Goal: Task Accomplishment & Management: Complete application form

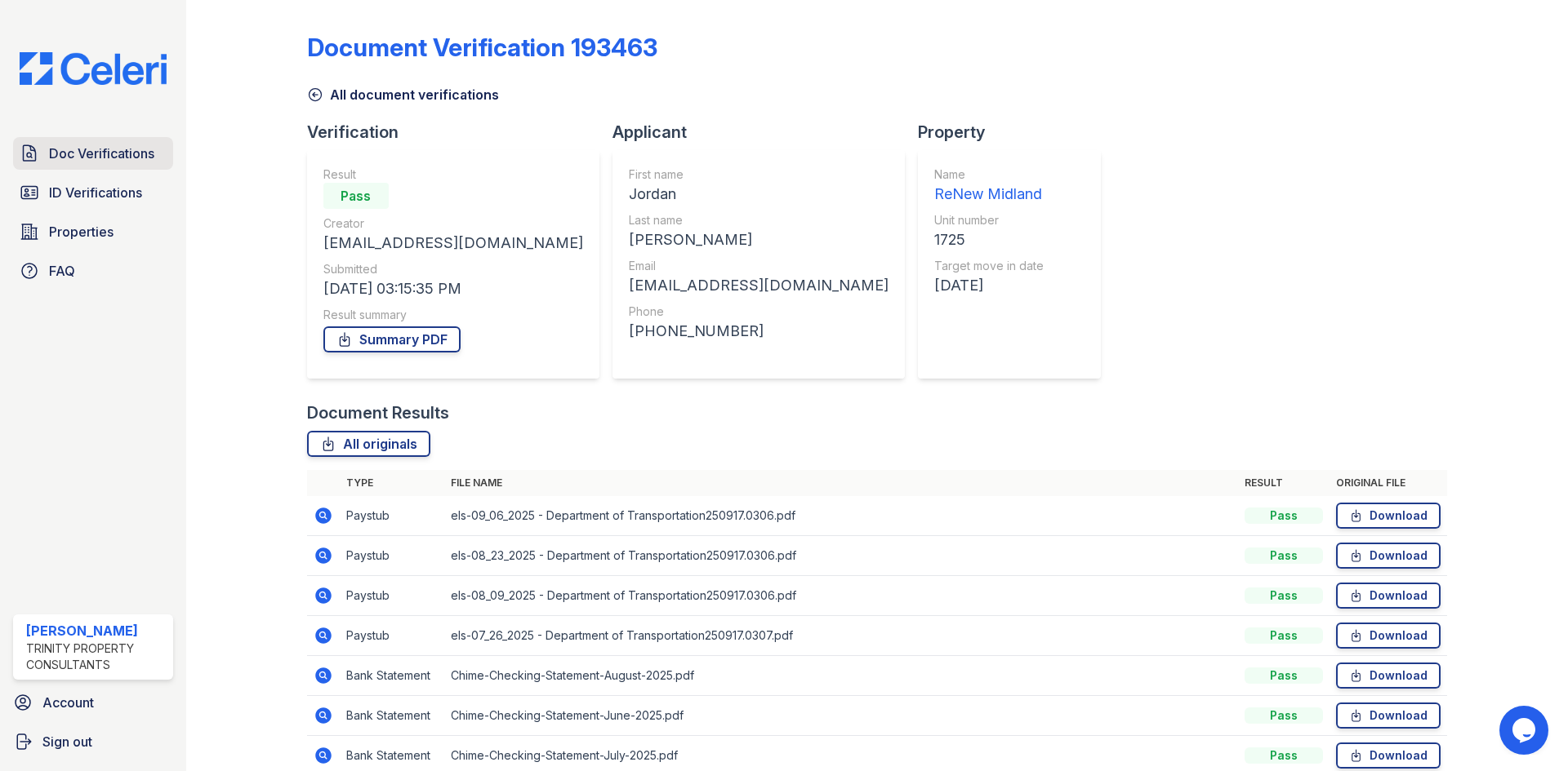
drag, startPoint x: 98, startPoint y: 161, endPoint x: 112, endPoint y: 165, distance: 14.6
click at [98, 161] on span "Doc Verifications" at bounding box center [102, 154] width 105 height 19
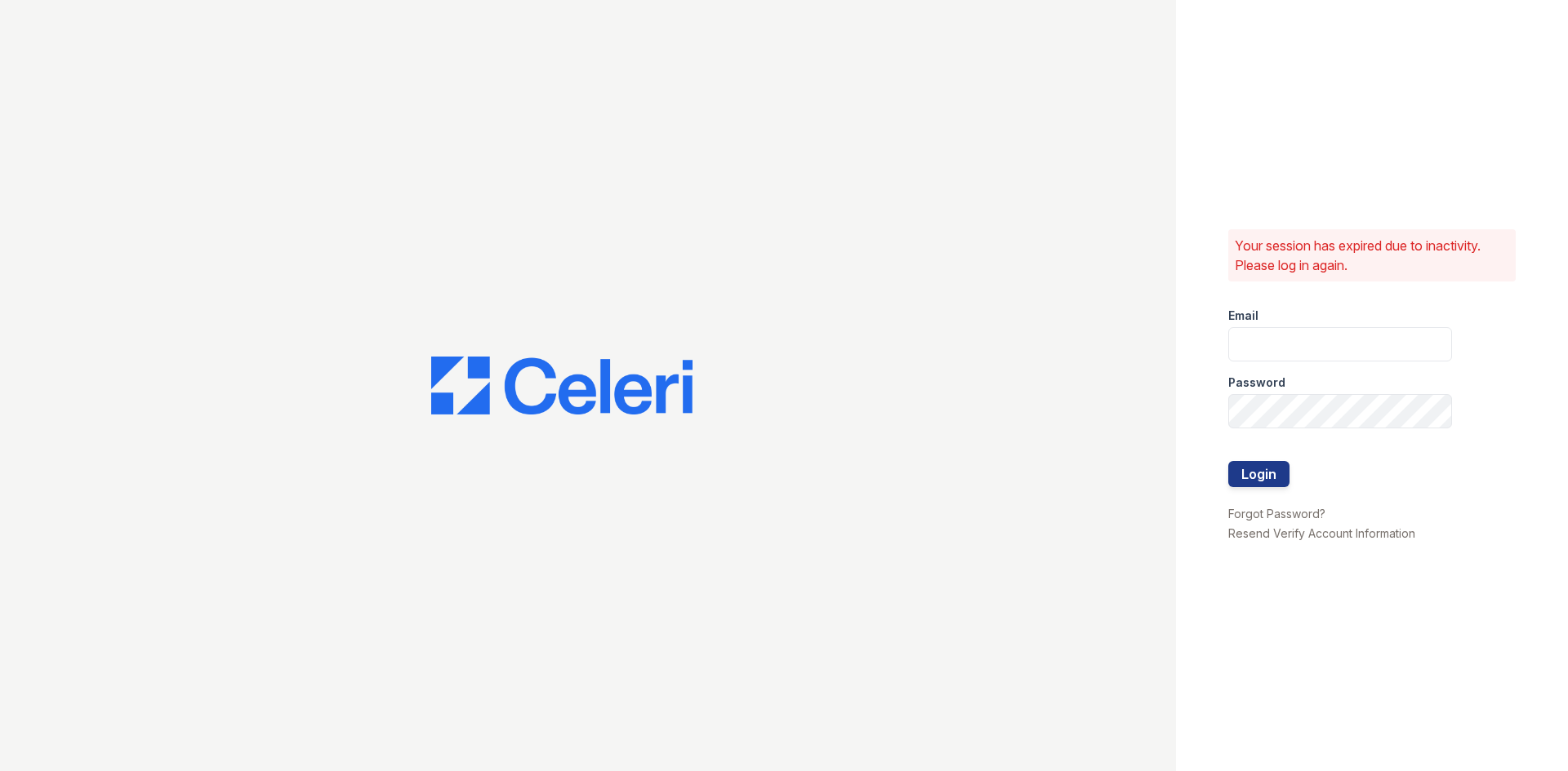
type input "byoung@trinity-pm.com"
click at [1266, 471] on button "Login" at bounding box center [1258, 473] width 61 height 26
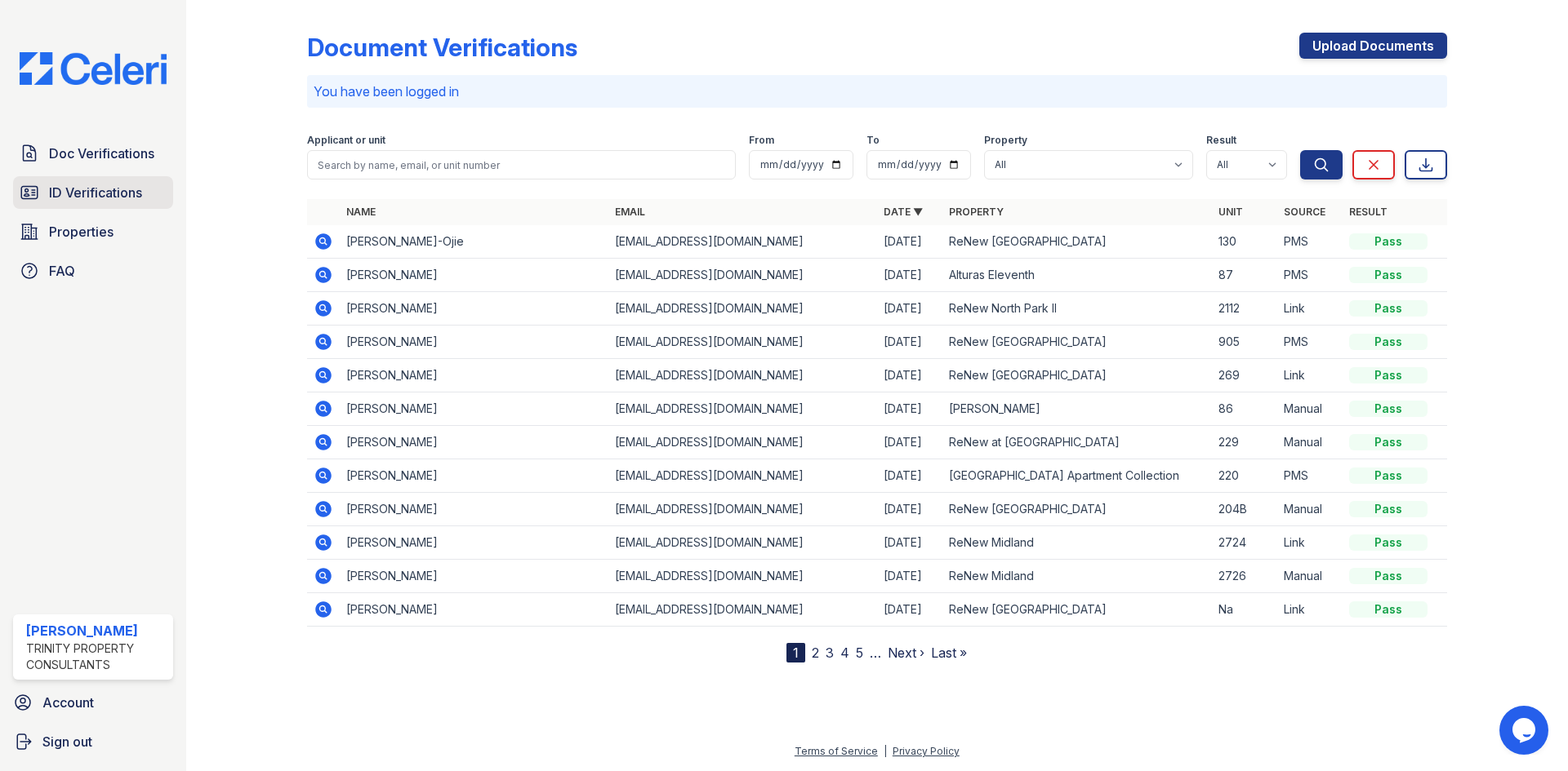
click at [98, 207] on link "ID Verifications" at bounding box center [94, 192] width 160 height 33
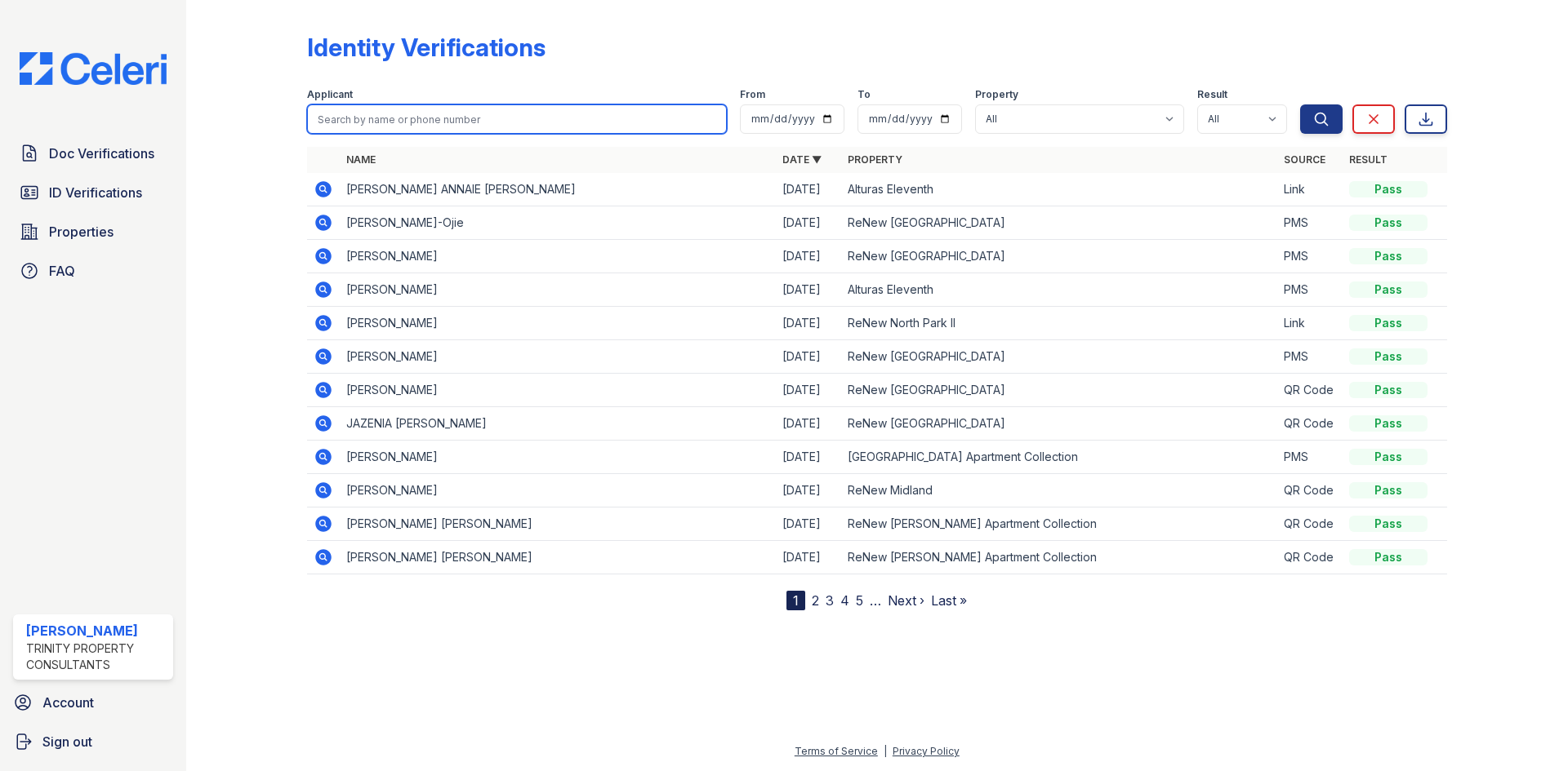
click at [482, 113] on input "search" at bounding box center [517, 119] width 420 height 29
type input "[PERSON_NAME]"
click at [1300, 104] on button "Search" at bounding box center [1321, 119] width 43 height 29
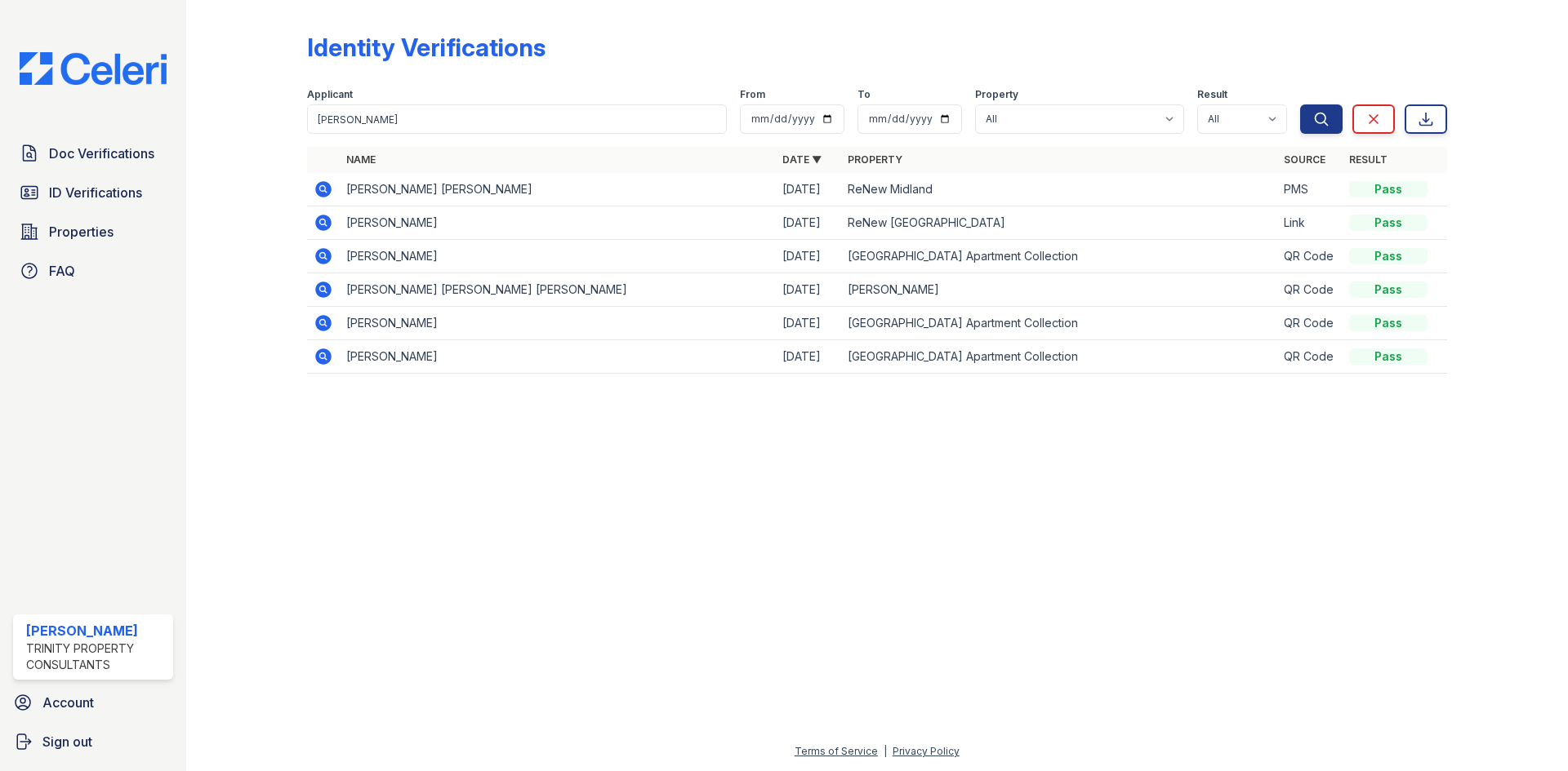
click at [325, 191] on icon at bounding box center [323, 189] width 19 height 19
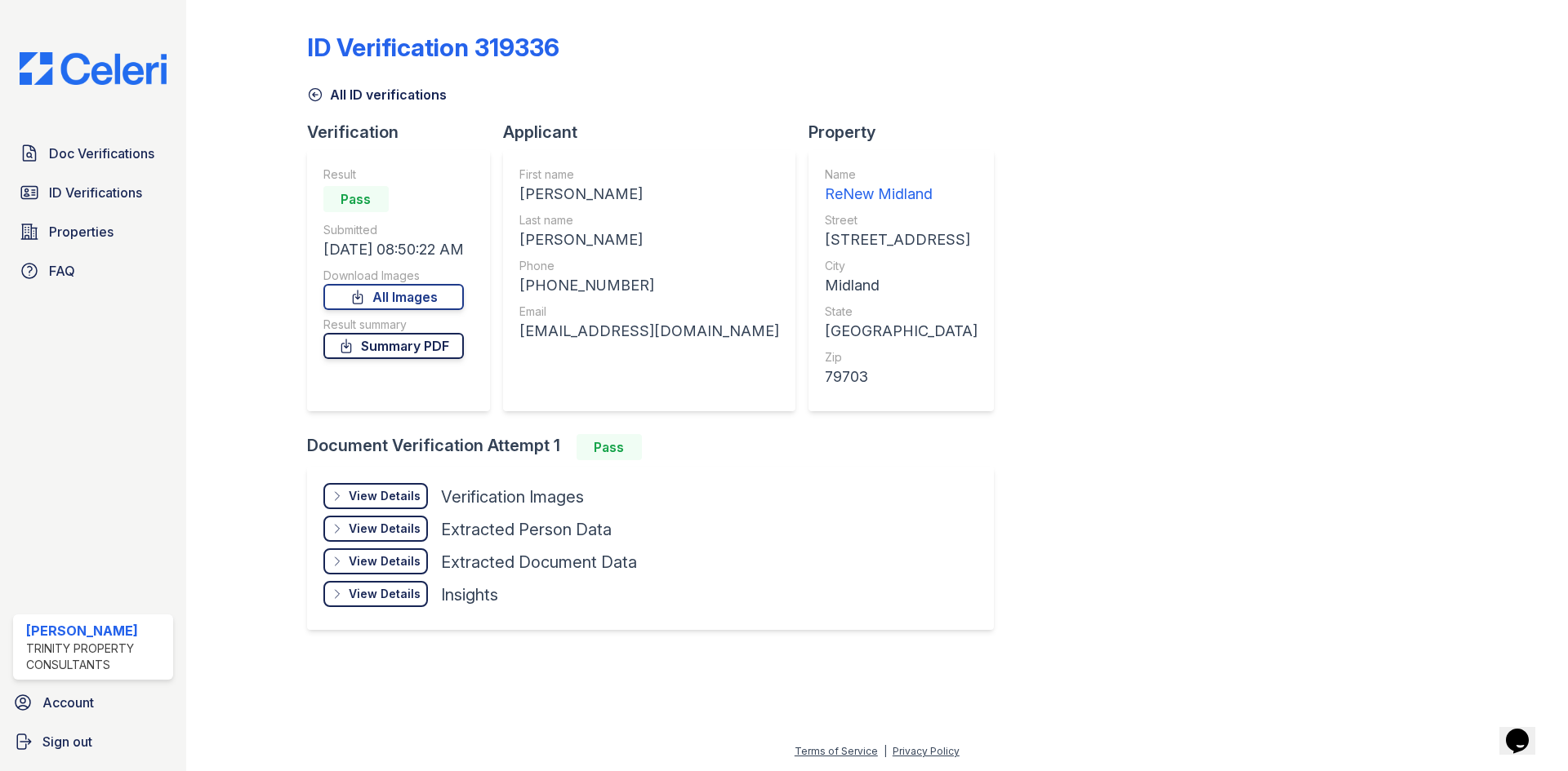
click at [421, 352] on link "Summary PDF" at bounding box center [392, 346] width 140 height 26
click at [368, 500] on div "View Details" at bounding box center [385, 496] width 72 height 16
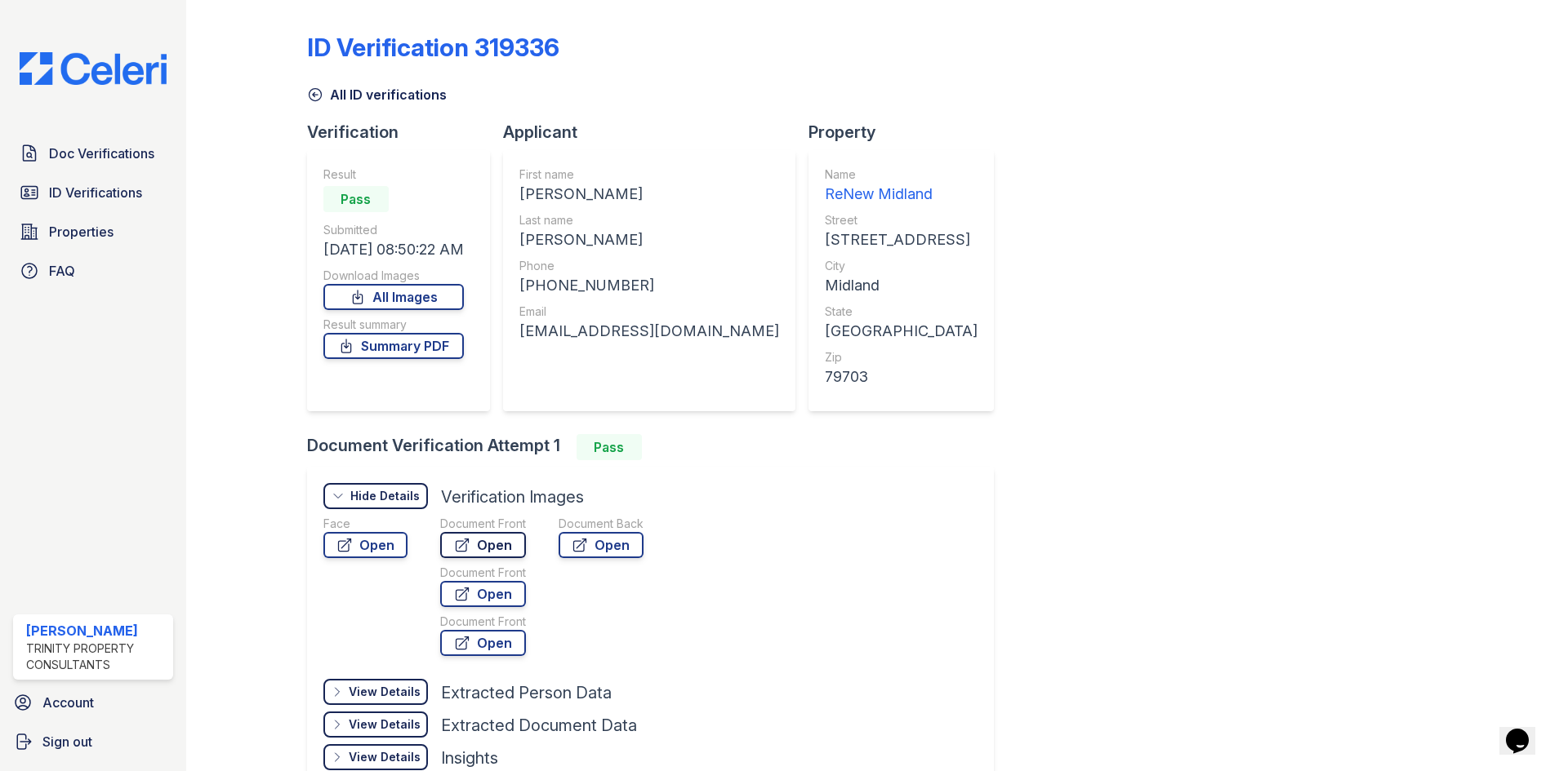
click at [465, 548] on icon at bounding box center [461, 545] width 13 height 13
click at [103, 159] on span "Doc Verifications" at bounding box center [102, 154] width 105 height 19
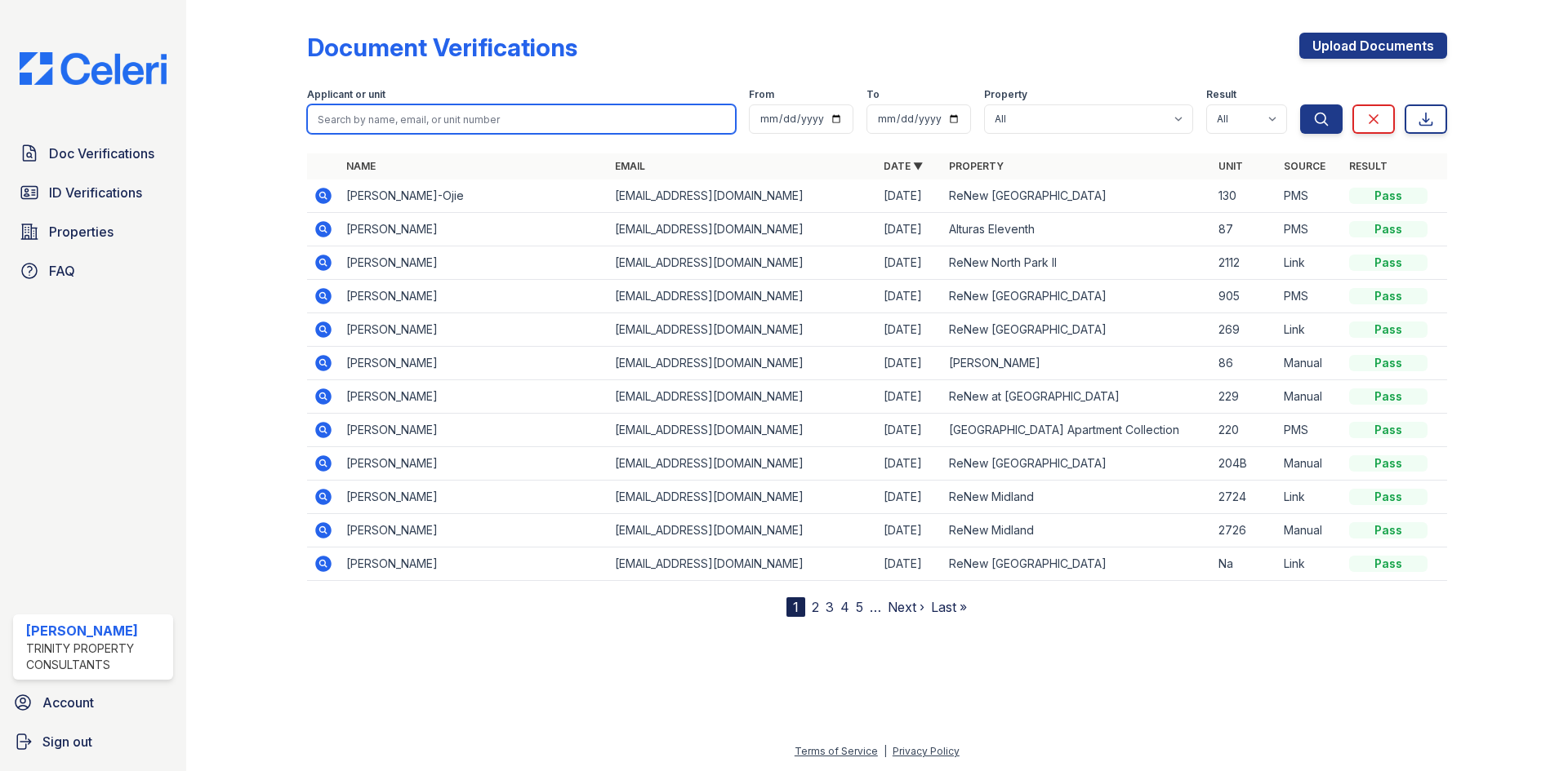
click at [496, 117] on input "search" at bounding box center [521, 119] width 428 height 29
type input "[PERSON_NAME]"
click at [1300, 104] on button "Search" at bounding box center [1321, 119] width 43 height 29
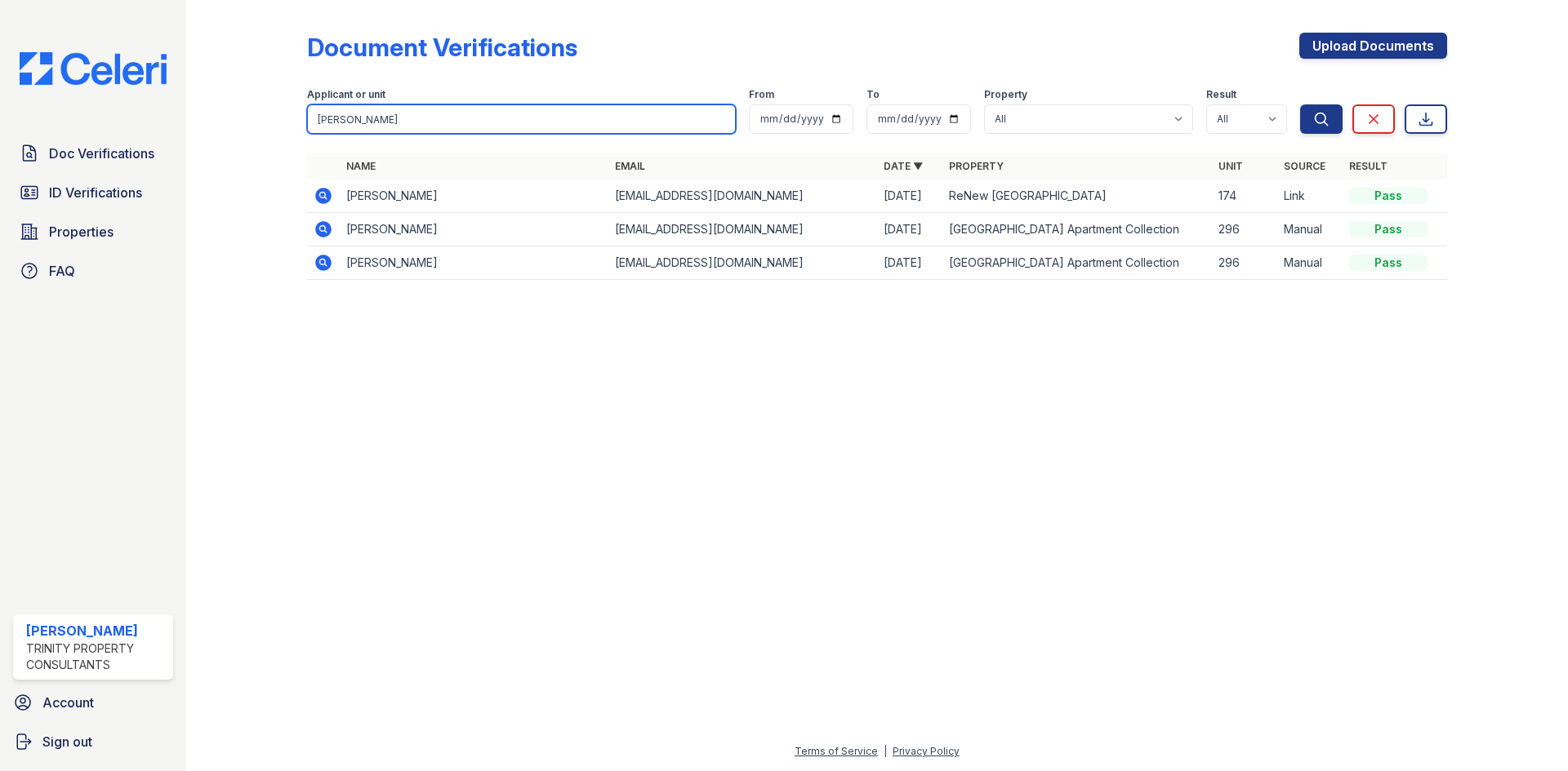
click at [392, 124] on input "[PERSON_NAME]" at bounding box center [521, 119] width 428 height 29
type input "A"
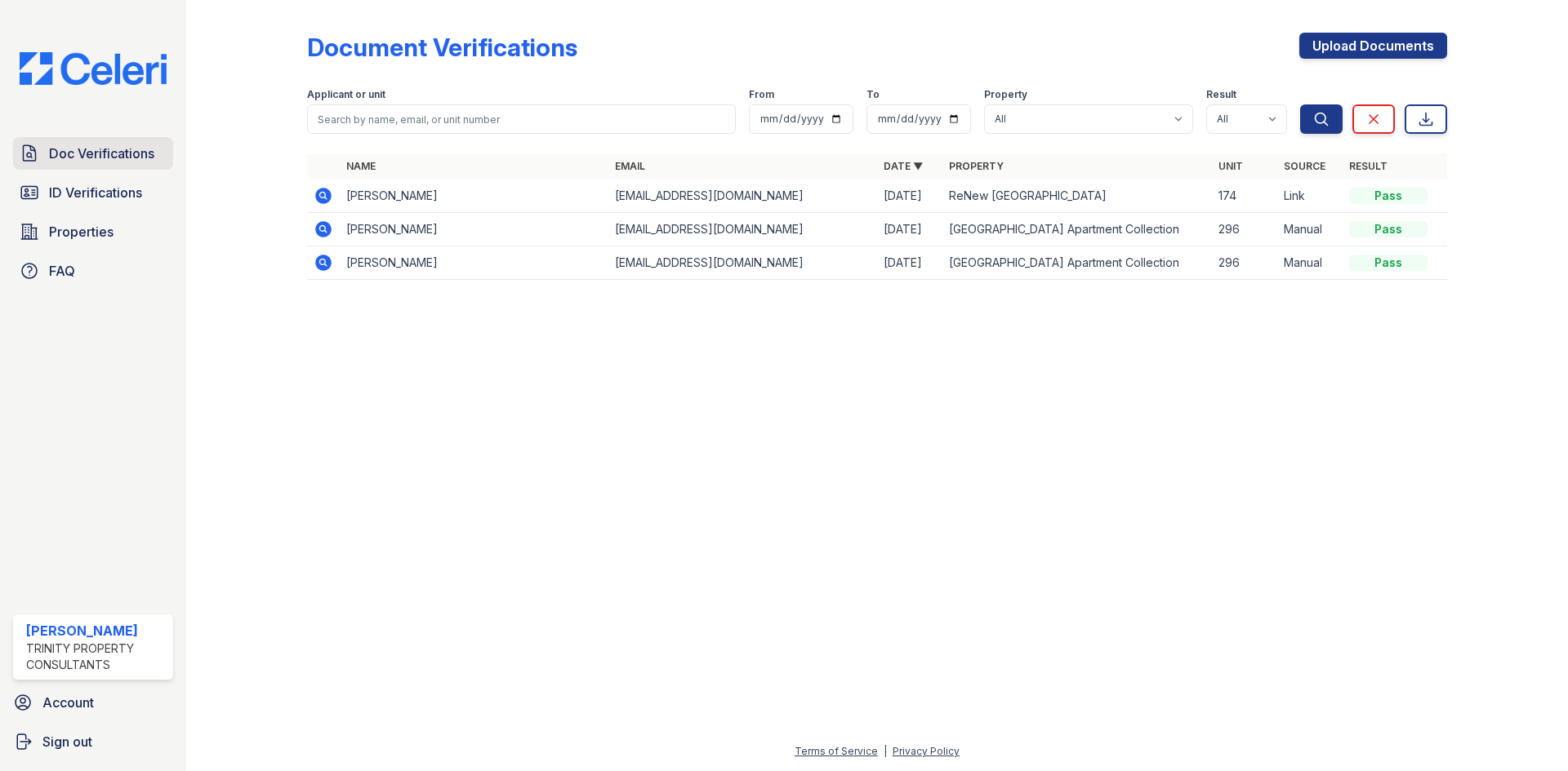
click at [101, 162] on span "Doc Verifications" at bounding box center [102, 154] width 105 height 19
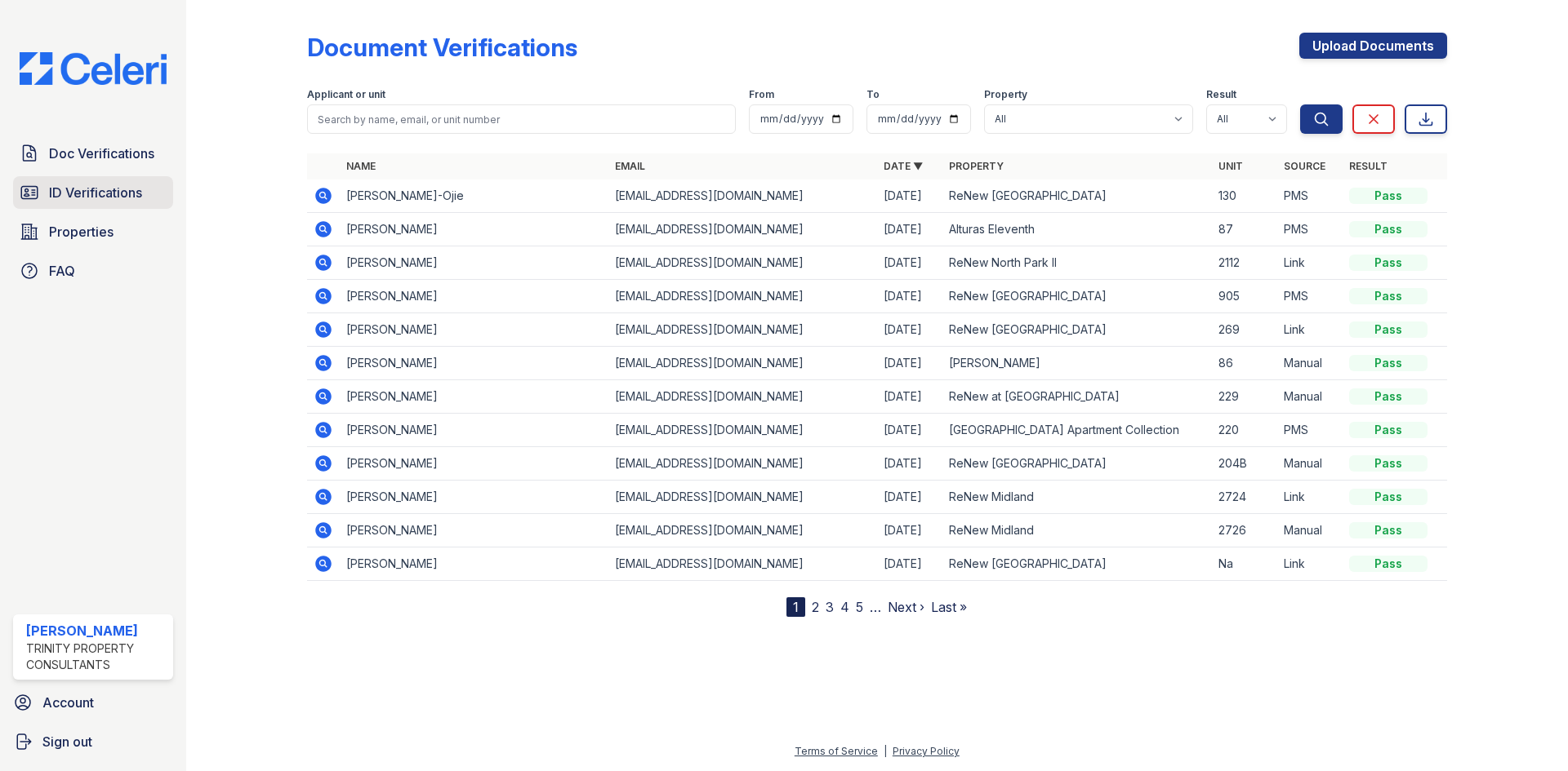
click at [120, 184] on span "ID Verifications" at bounding box center [96, 192] width 93 height 19
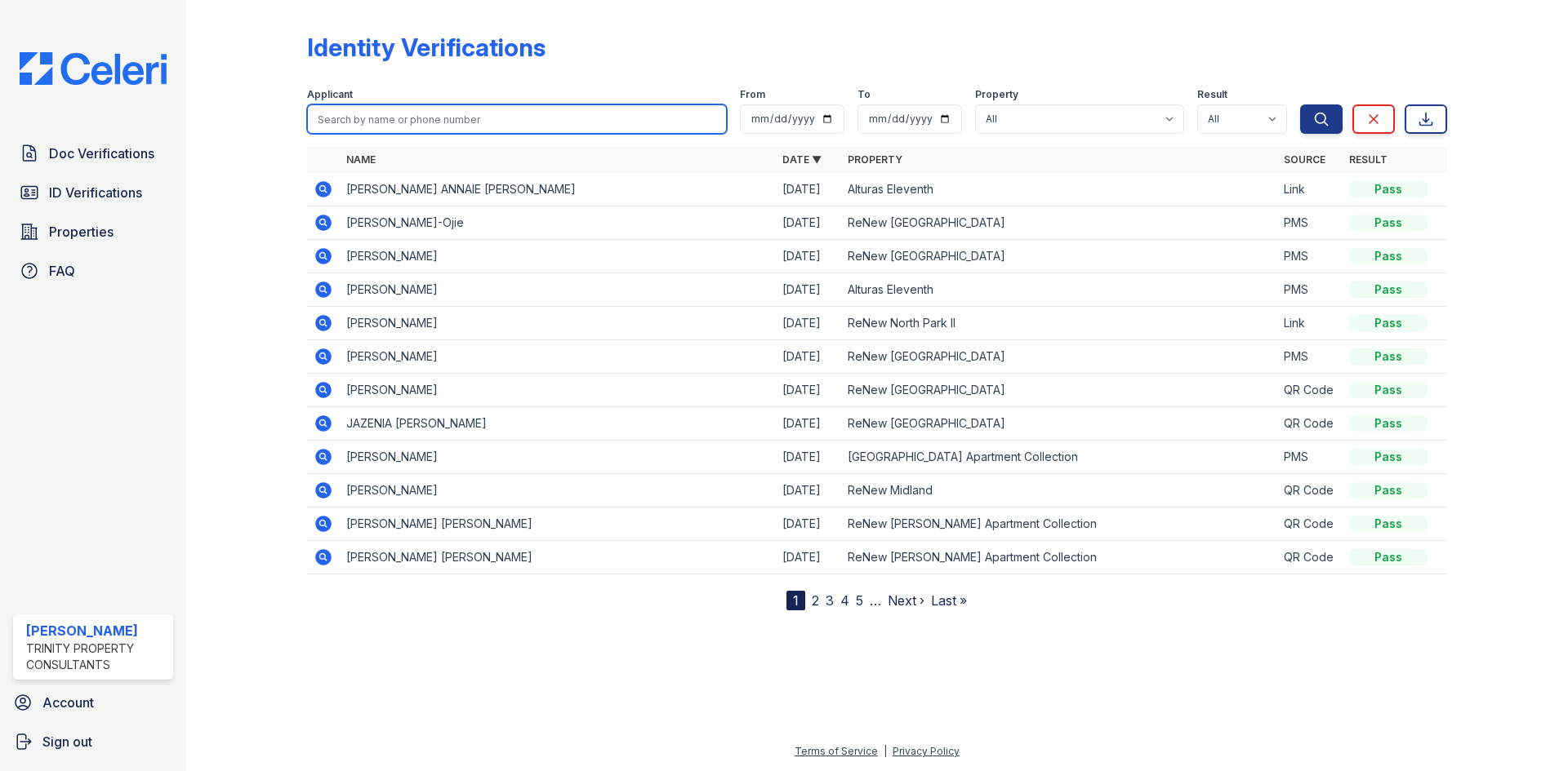
click at [359, 115] on input "search" at bounding box center [517, 119] width 420 height 29
type input "Juan H"
click at [1300, 104] on button "Search" at bounding box center [1321, 119] width 43 height 29
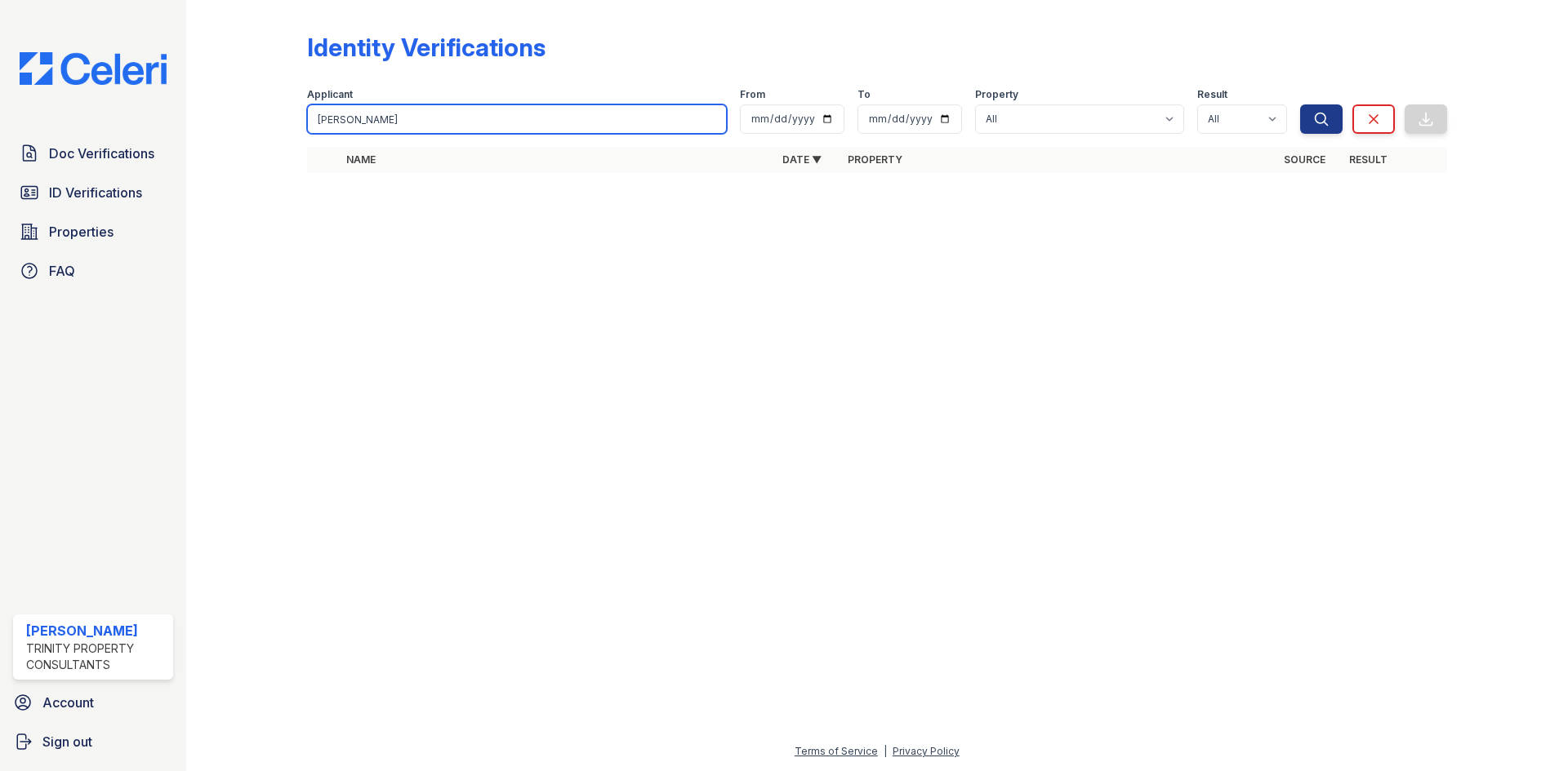
click at [368, 105] on input "Juan H" at bounding box center [517, 119] width 420 height 29
type input "Juan S"
click at [1300, 104] on button "Search" at bounding box center [1321, 119] width 43 height 29
click at [361, 124] on input "Juan S" at bounding box center [517, 119] width 420 height 29
type input "Juan"
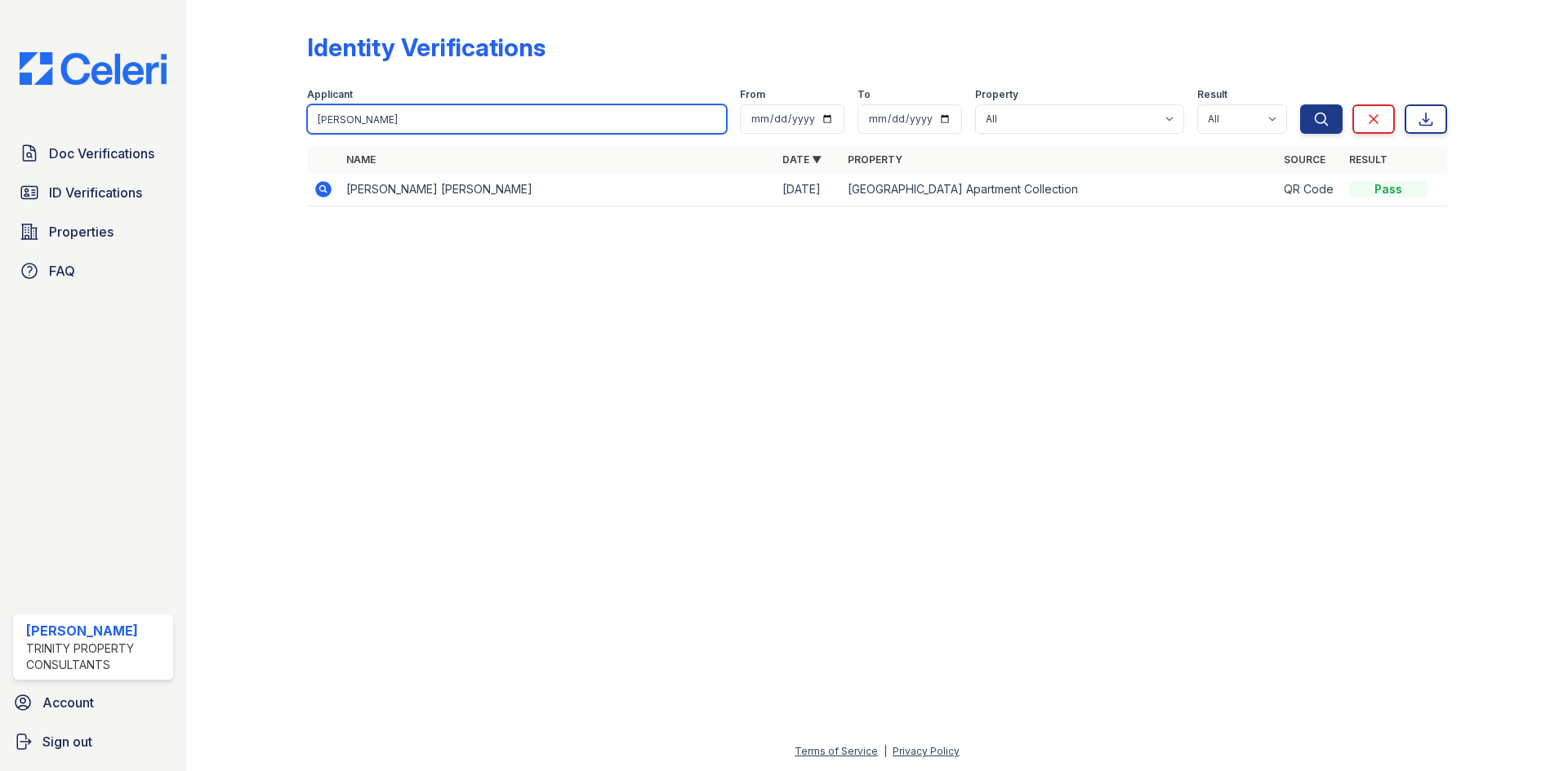
click at [1300, 104] on button "Search" at bounding box center [1321, 119] width 43 height 29
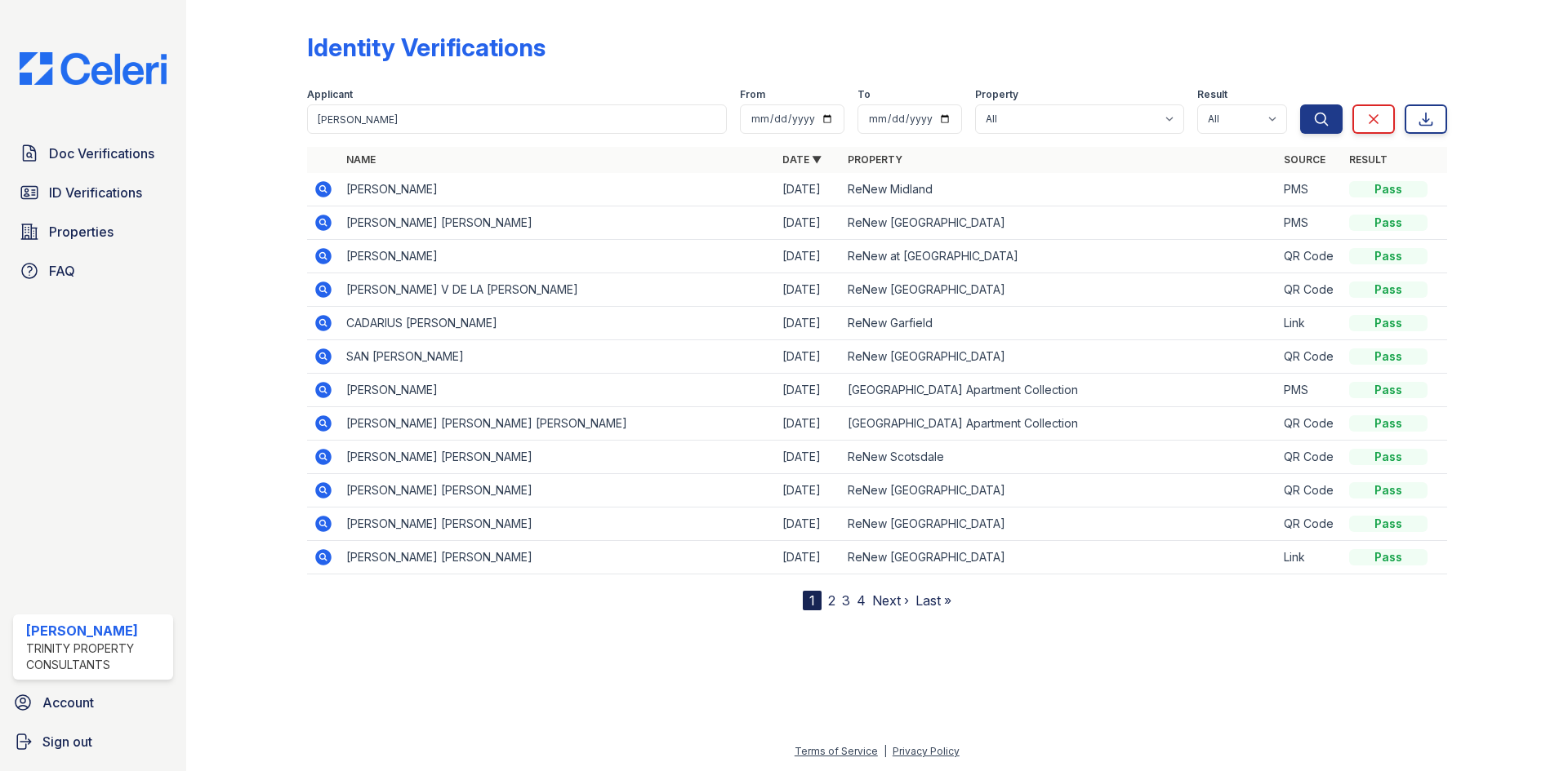
click at [329, 191] on icon at bounding box center [323, 188] width 16 height 16
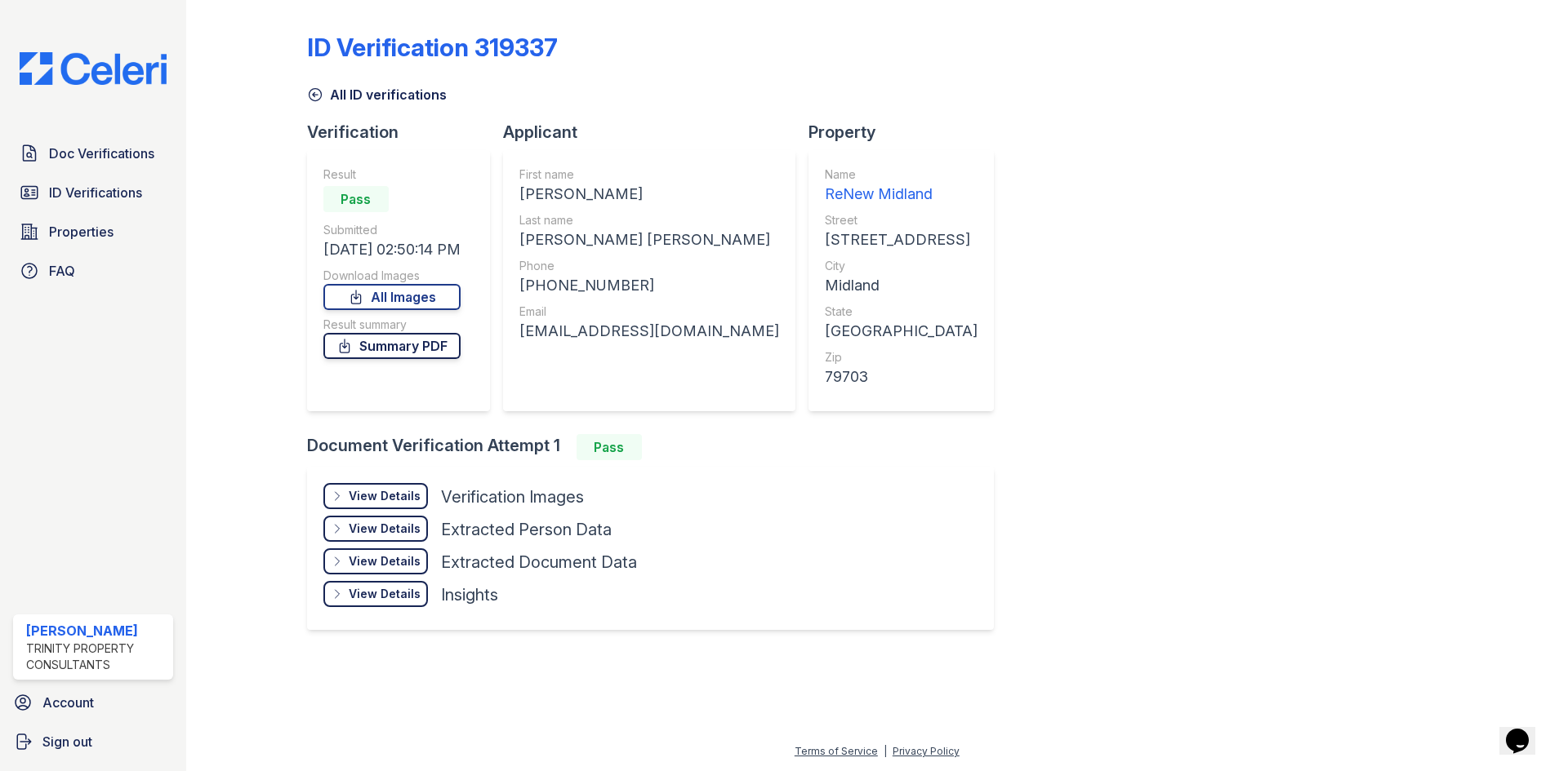
click at [417, 342] on link "Summary PDF" at bounding box center [392, 346] width 137 height 26
click at [400, 496] on div "View Details" at bounding box center [385, 496] width 72 height 16
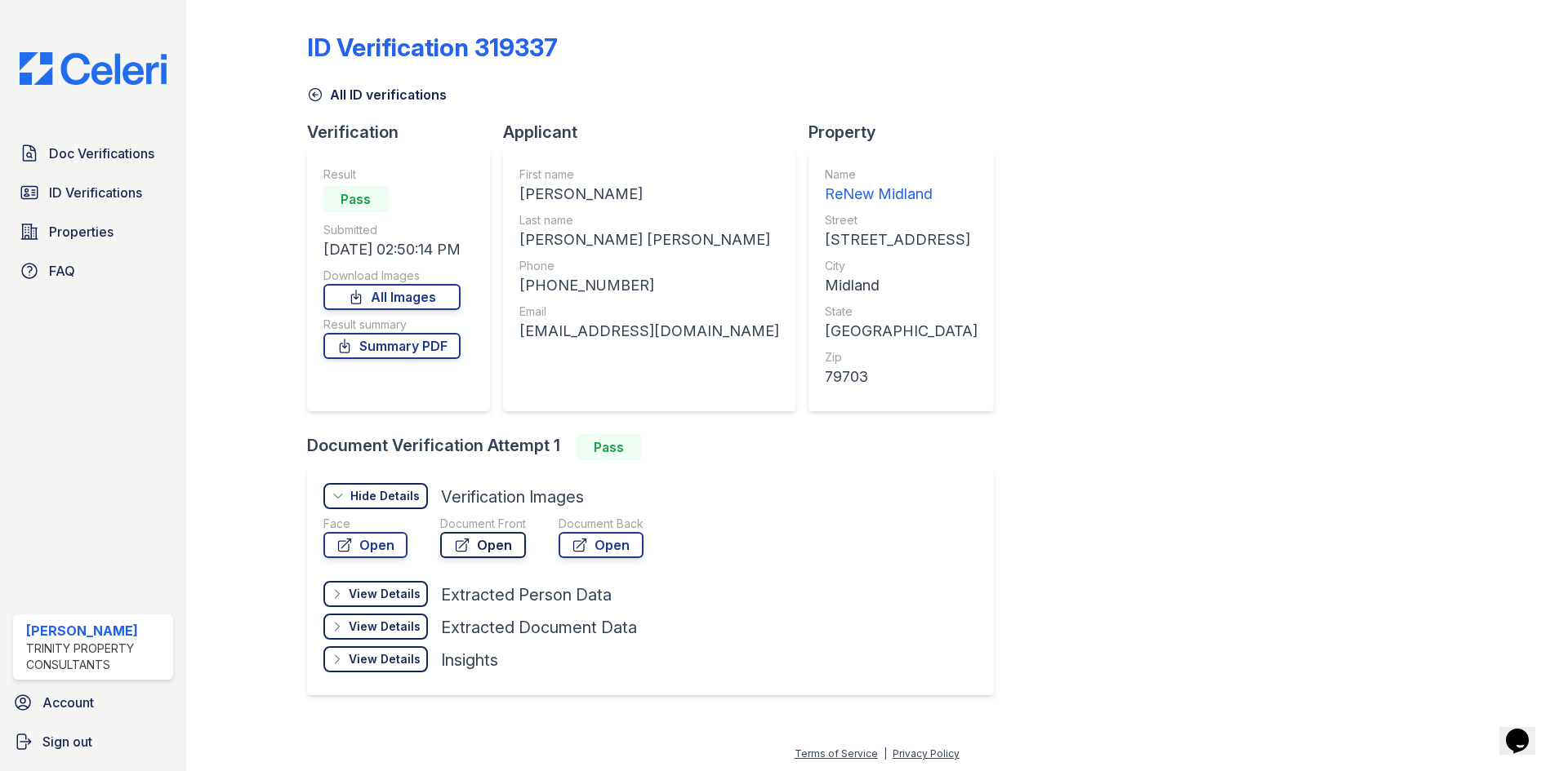
click at [491, 547] on link "Open" at bounding box center [482, 545] width 86 height 26
click at [101, 156] on span "Doc Verifications" at bounding box center [102, 154] width 105 height 19
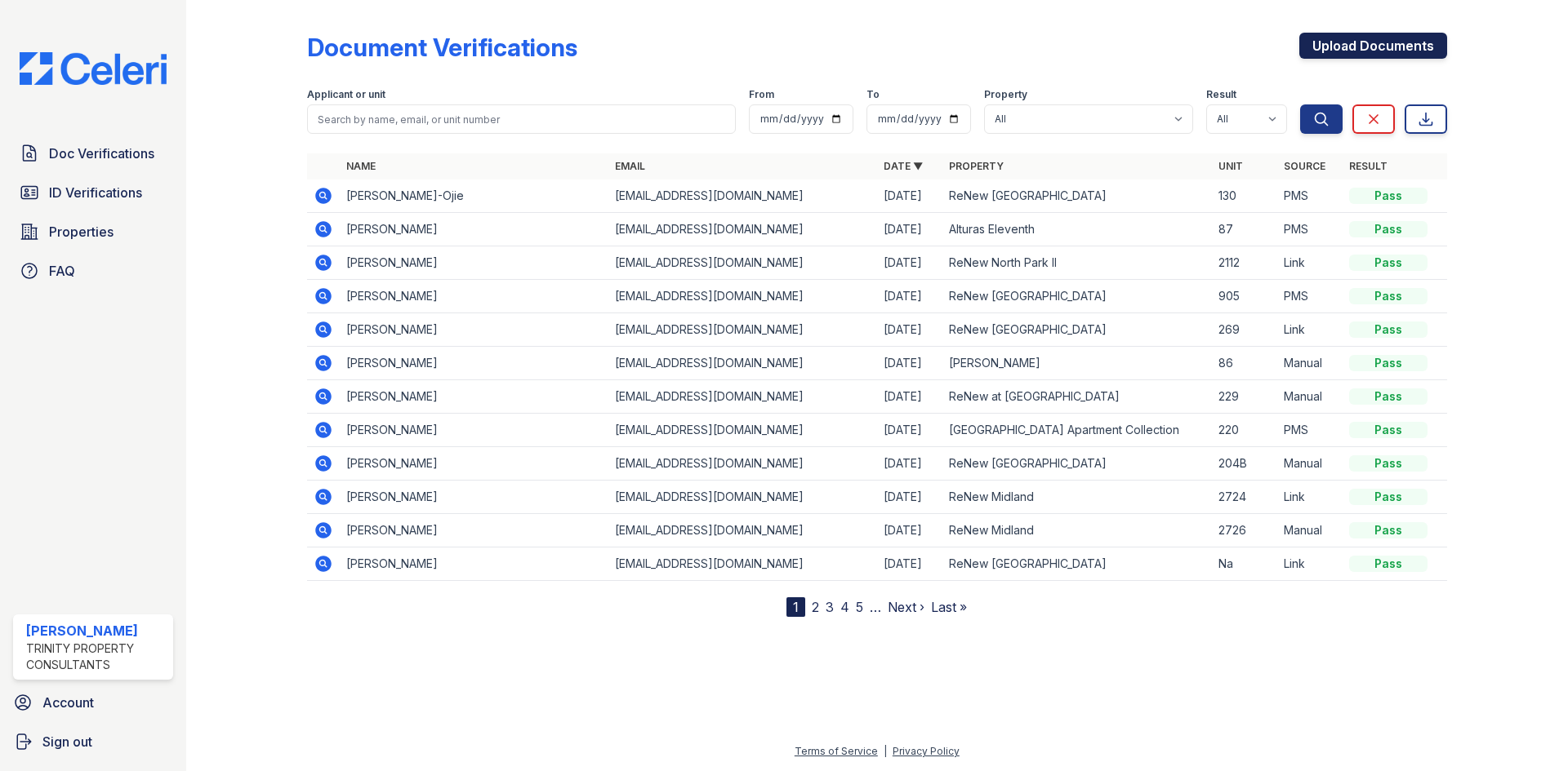
click at [1332, 50] on link "Upload Documents" at bounding box center [1373, 45] width 148 height 26
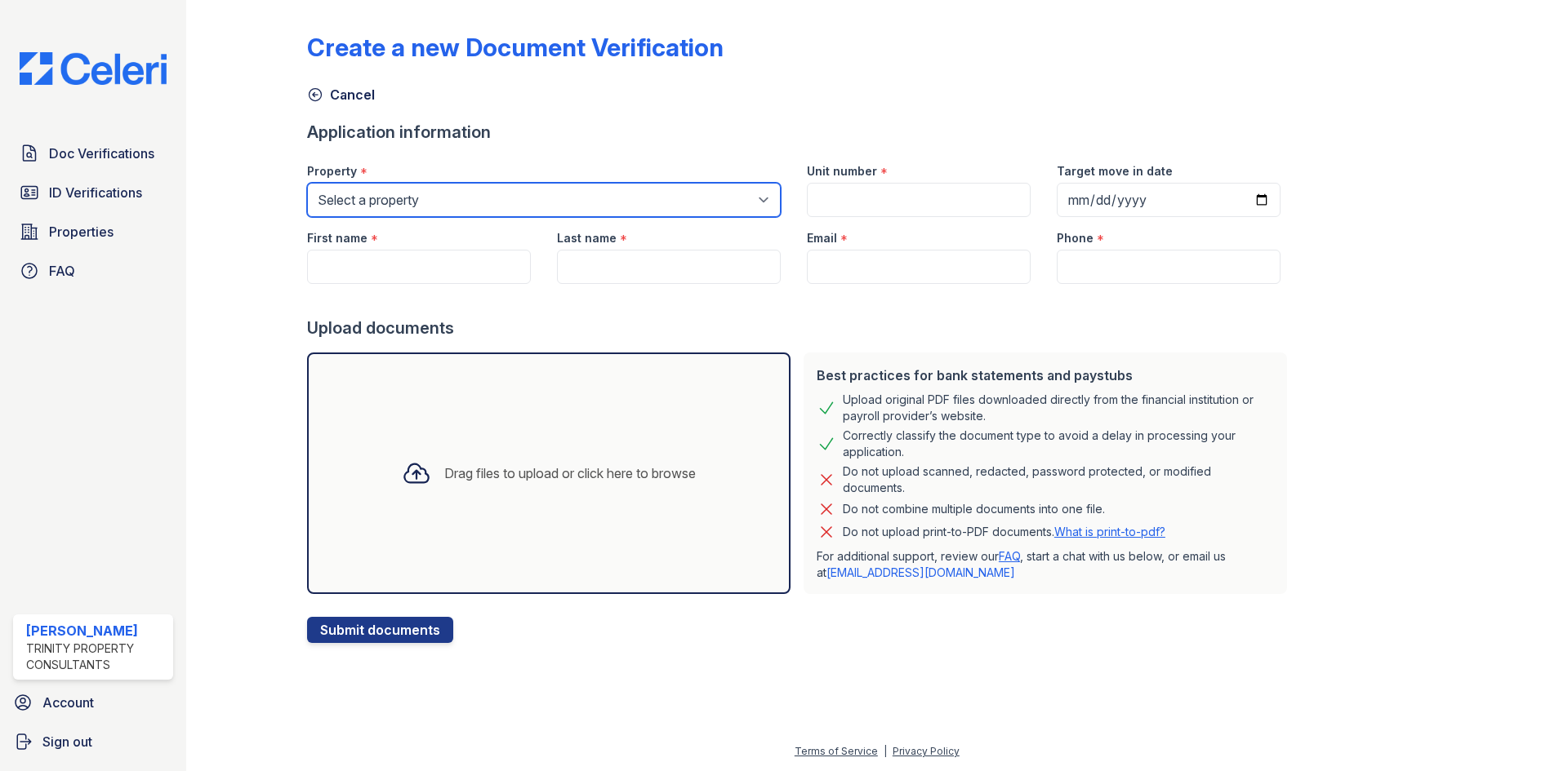
click at [459, 191] on select "Select a property Alturas Andrews Alturas Eleventh Alturas Penbrook ReNew Andre…" at bounding box center [544, 199] width 474 height 34
select select "61"
click at [307, 183] on select "Select a property Alturas Andrews Alturas Eleventh Alturas Penbrook ReNew Andre…" at bounding box center [544, 199] width 474 height 34
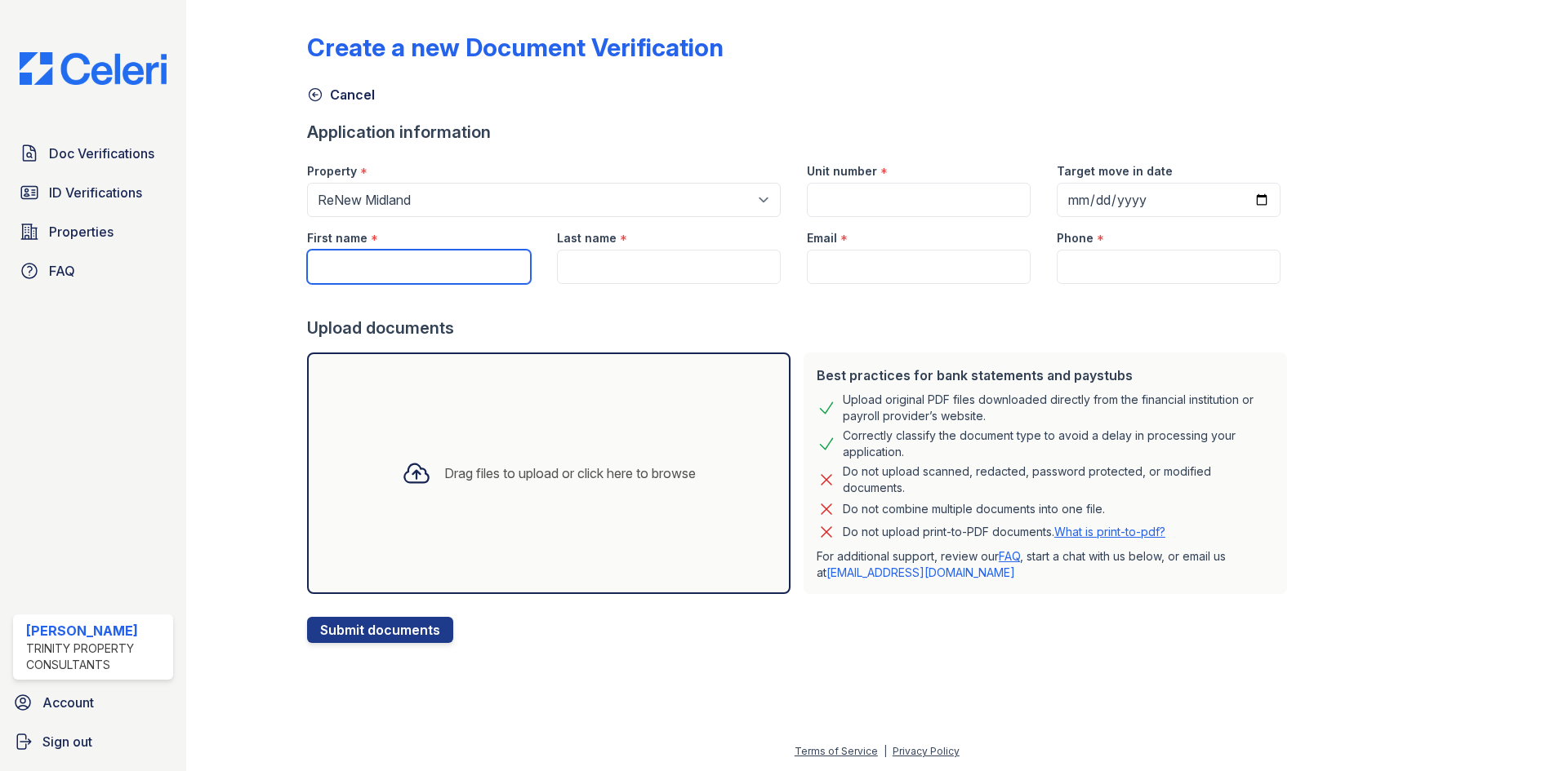
click at [430, 280] on input "First name" at bounding box center [419, 266] width 223 height 34
type input "[PERSON_NAME]"
click at [570, 271] on input "Last name" at bounding box center [668, 266] width 223 height 34
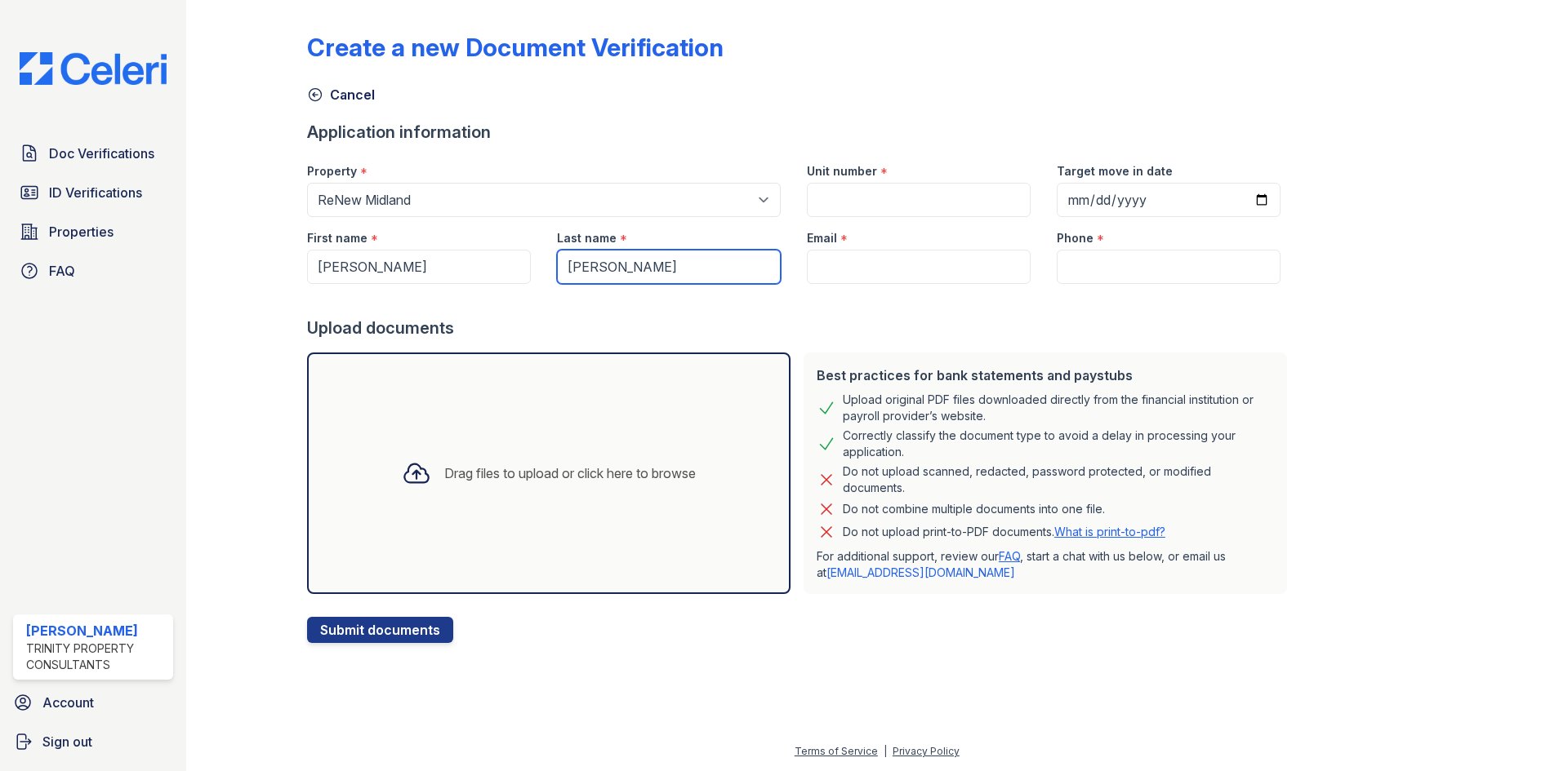
type input "Dominguez"
click at [828, 263] on input "Email" at bounding box center [917, 266] width 223 height 34
click at [890, 267] on input "Email" at bounding box center [917, 266] width 223 height 34
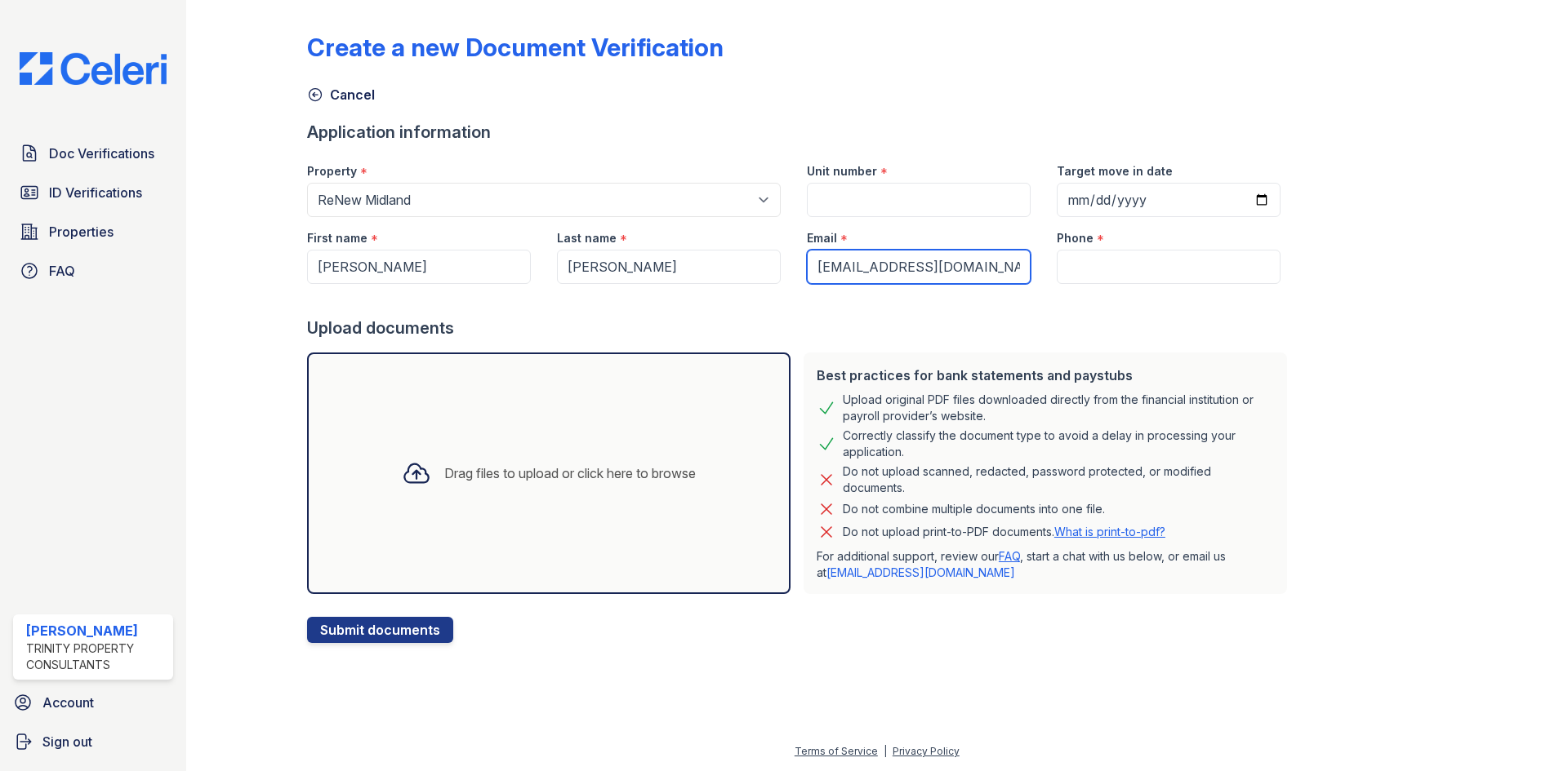
type input "alcidesjd31@gmail.com"
click at [1209, 259] on input "Phone" at bounding box center [1168, 266] width 223 height 34
click at [1108, 254] on input "Phone" at bounding box center [1168, 266] width 223 height 34
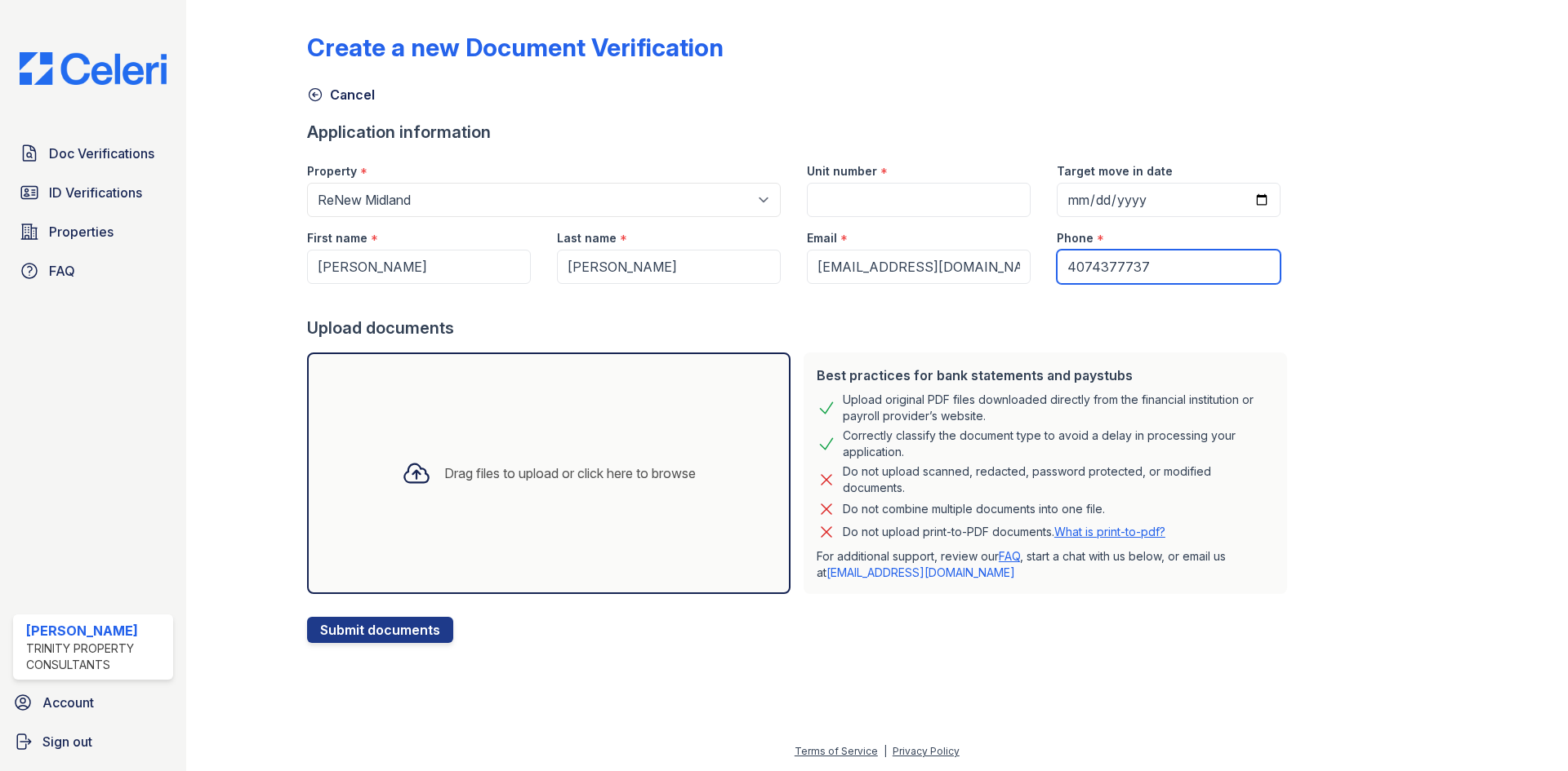
type input "4074377737"
click at [755, 223] on div "Last name *" at bounding box center [668, 234] width 223 height 33
drag, startPoint x: 833, startPoint y: 194, endPoint x: 1031, endPoint y: 93, distance: 222.3
click at [833, 194] on input "Unit number" at bounding box center [917, 199] width 223 height 34
click at [875, 196] on input "Unit number" at bounding box center [917, 199] width 223 height 34
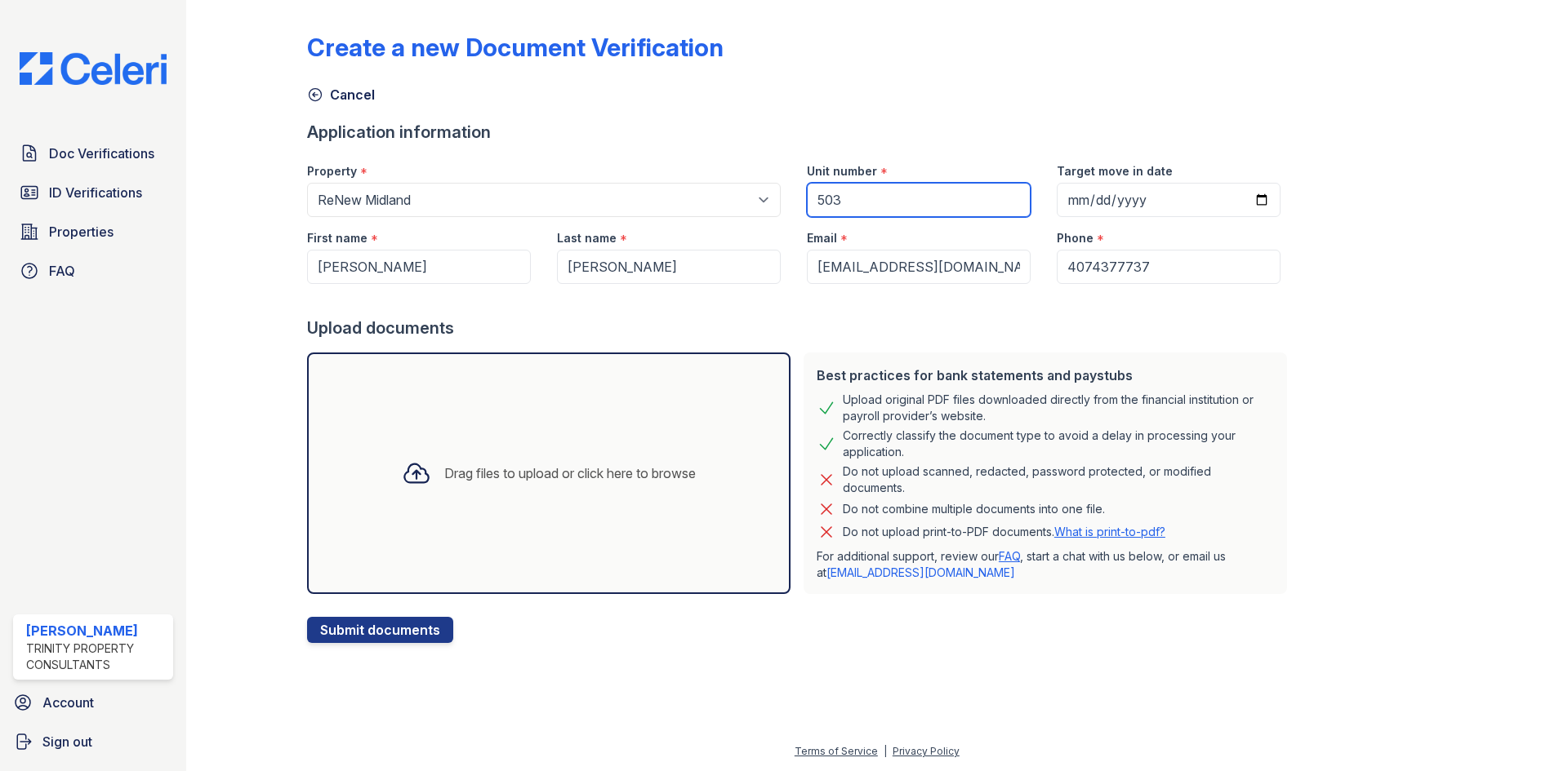
type input "503"
click at [411, 455] on div at bounding box center [417, 473] width 43 height 43
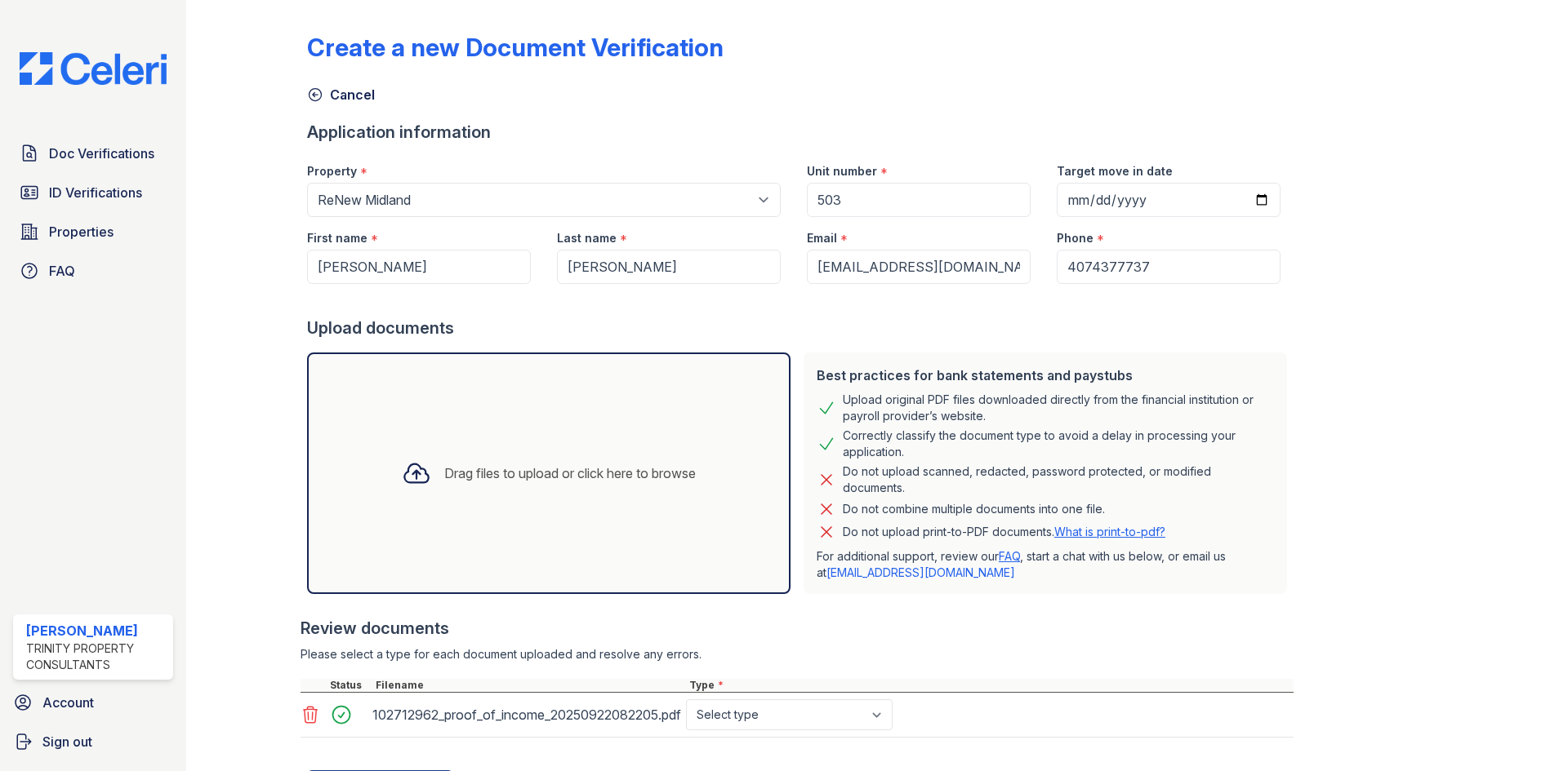
click at [408, 472] on icon at bounding box center [417, 473] width 29 height 29
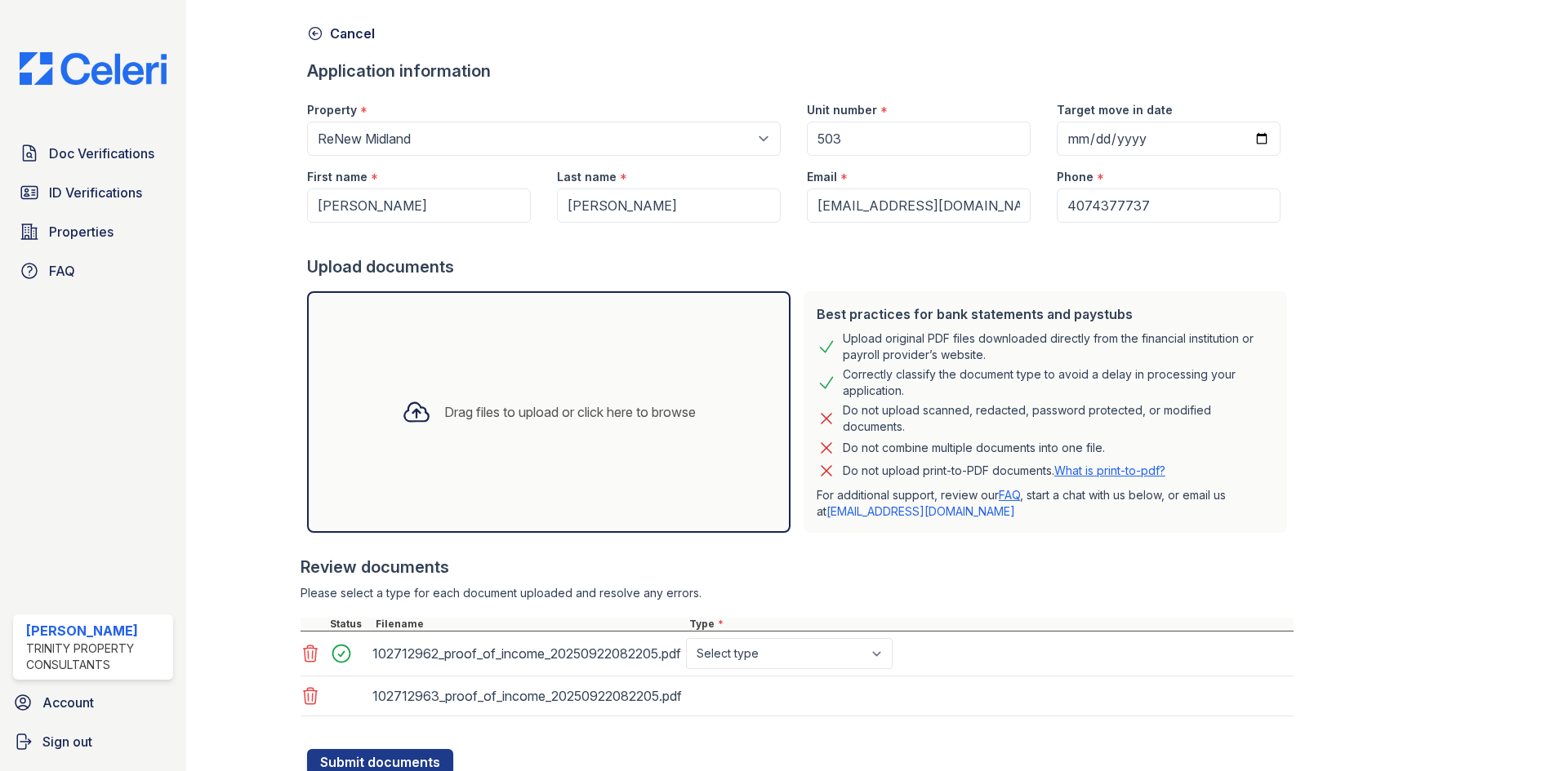
scroll to position [121, 0]
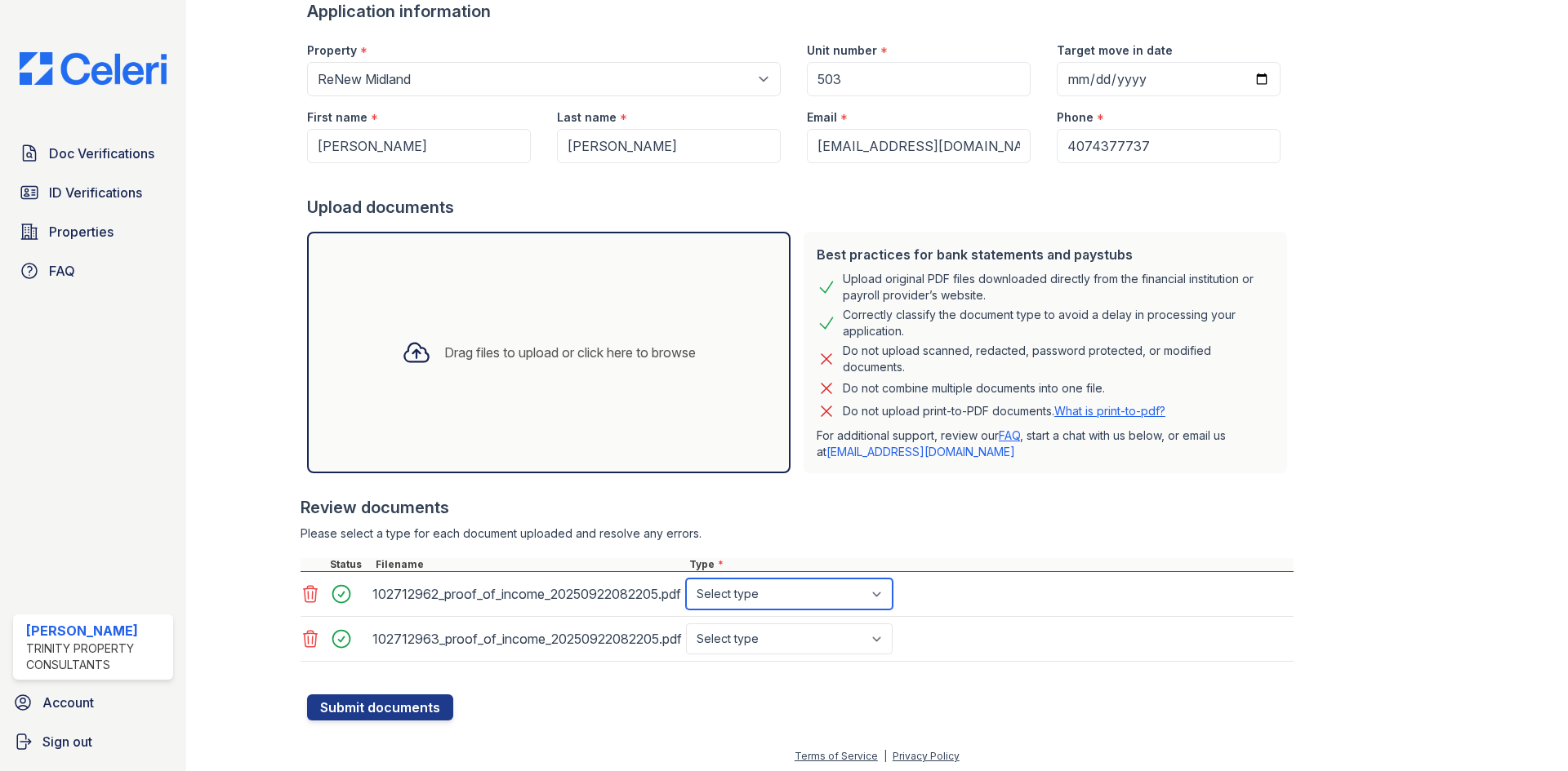
click at [759, 597] on select "Select type Paystub Bank Statement Offer Letter Tax Documents Benefit Award Let…" at bounding box center [789, 594] width 207 height 31
select select "paystub"
click at [685, 579] on select "Select type Paystub Bank Statement Offer Letter Tax Documents Benefit Award Let…" at bounding box center [789, 594] width 207 height 31
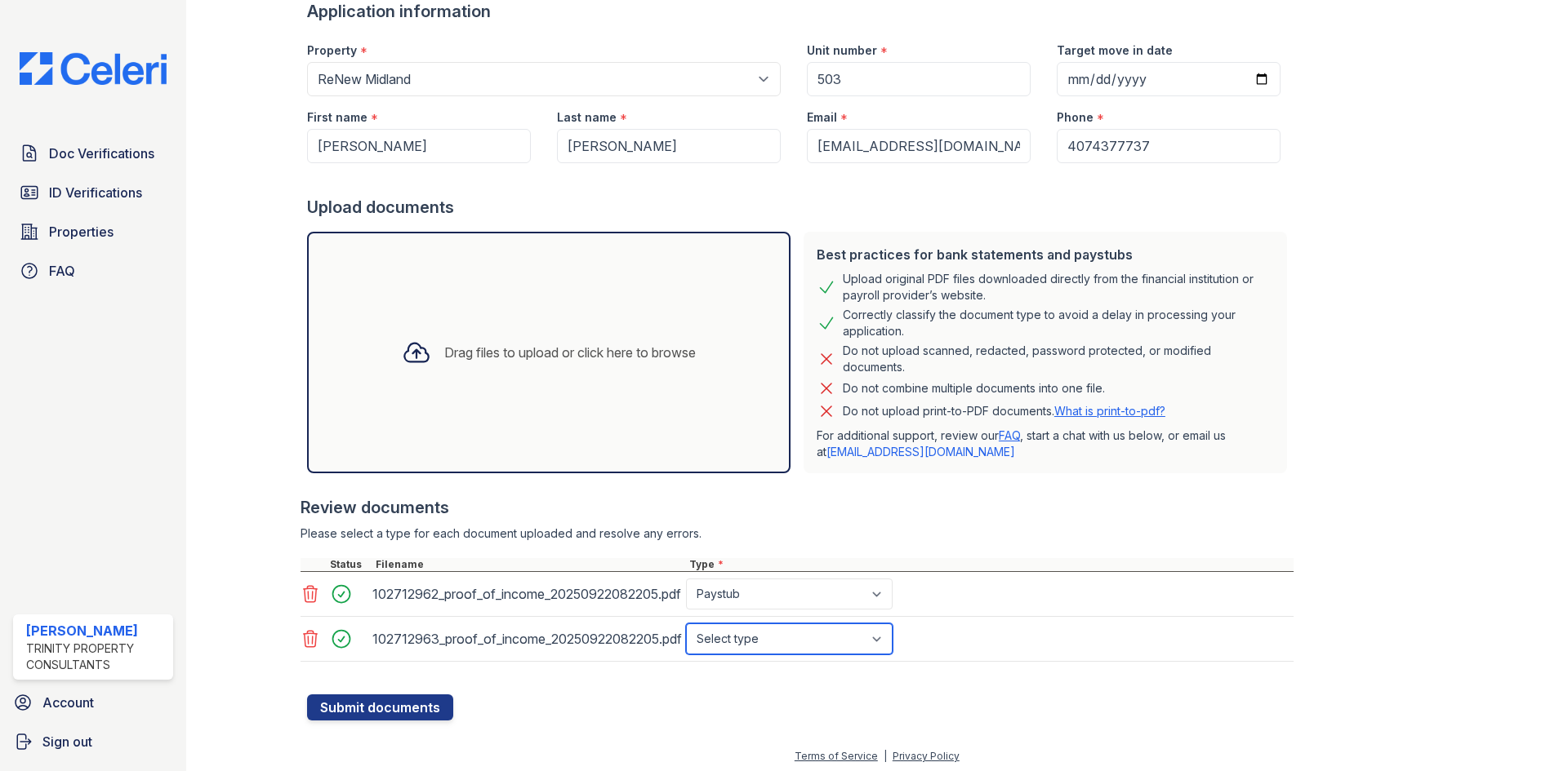
click at [780, 649] on select "Select type Paystub Bank Statement Offer Letter Tax Documents Benefit Award Let…" at bounding box center [789, 639] width 207 height 31
select select "paystub"
click at [685, 623] on select "Select type Paystub Bank Statement Offer Letter Tax Documents Benefit Award Let…" at bounding box center [789, 639] width 207 height 31
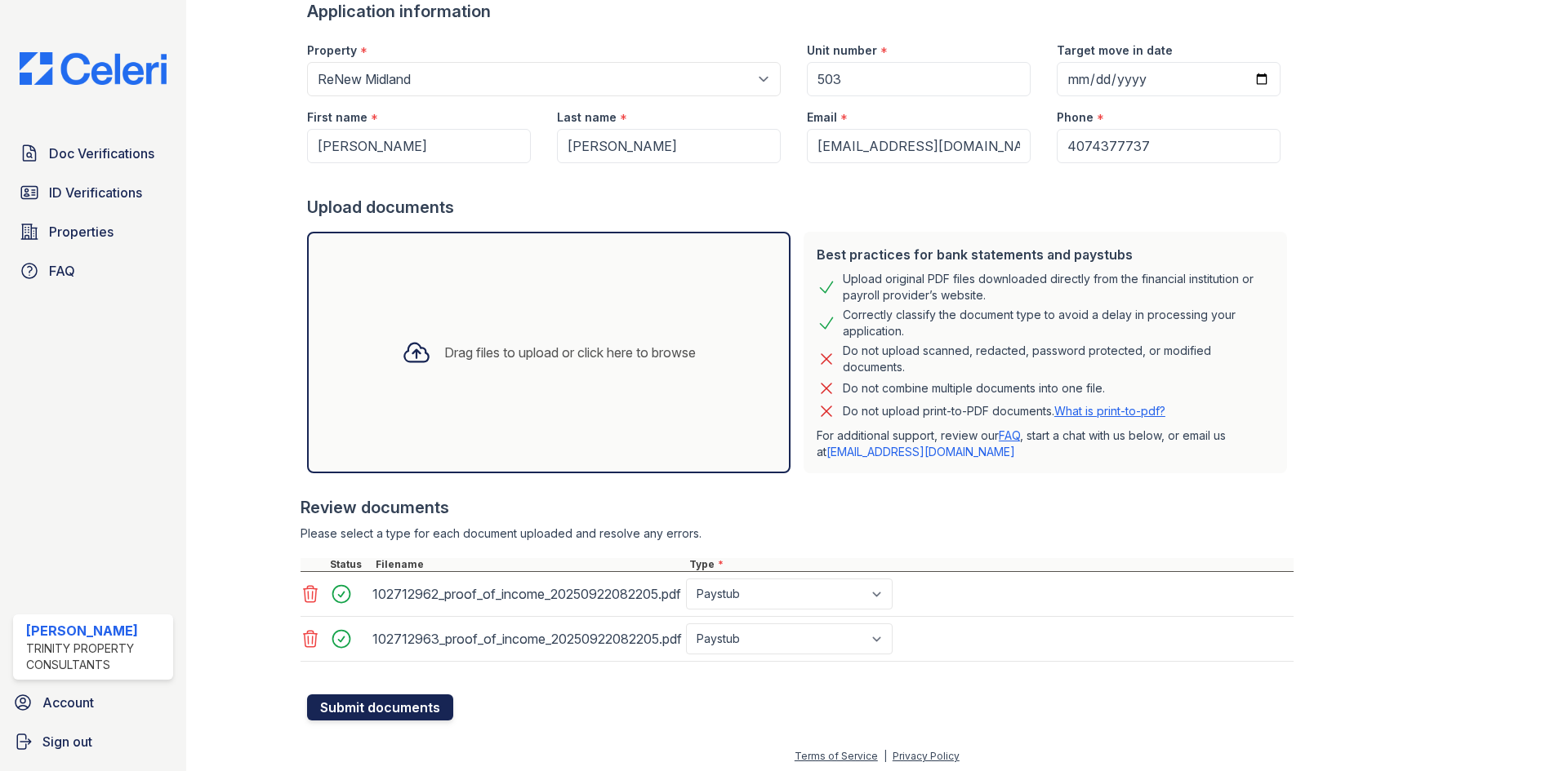
click at [372, 711] on button "Submit documents" at bounding box center [380, 707] width 146 height 26
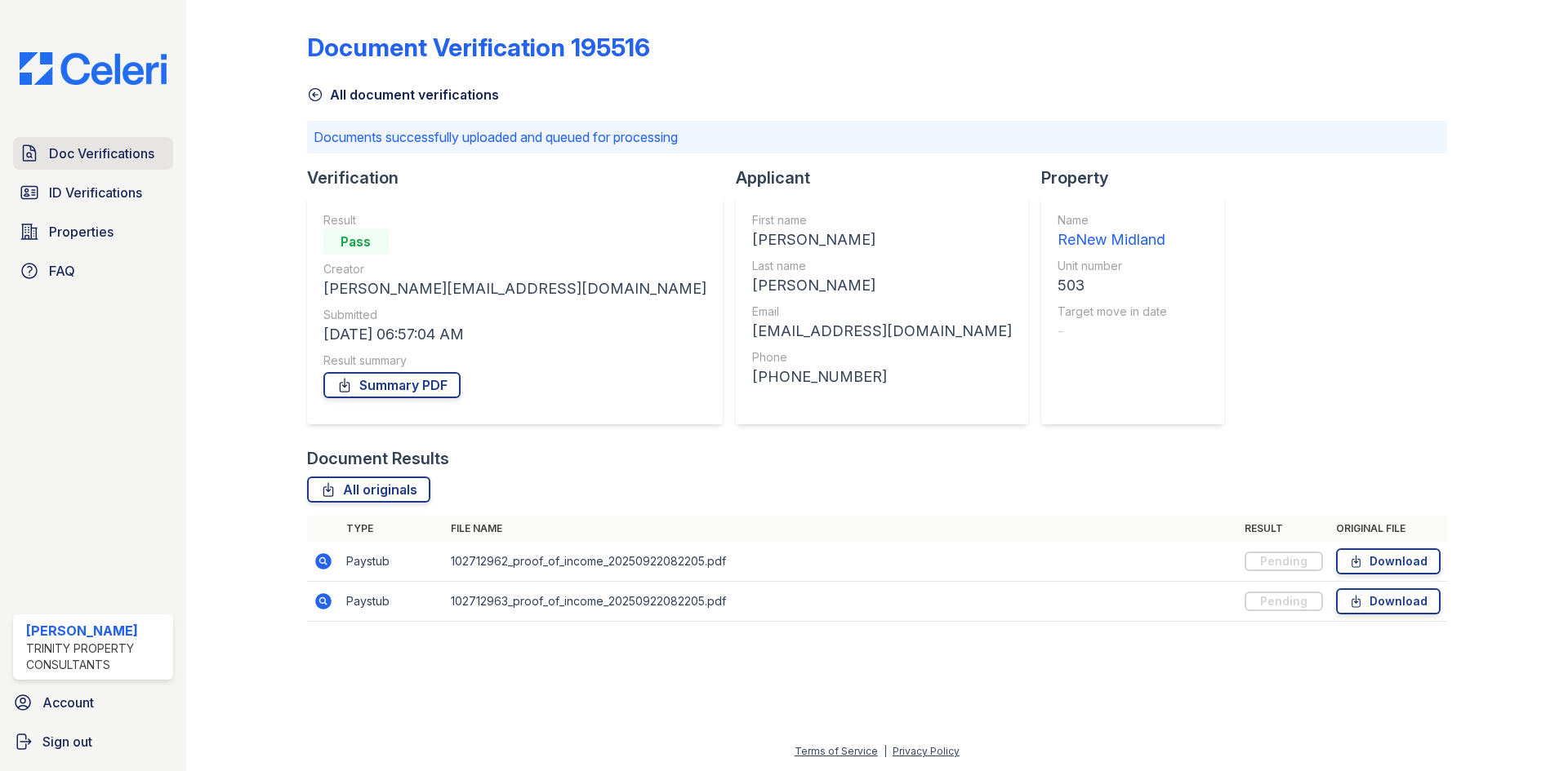
click at [104, 150] on span "Doc Verifications" at bounding box center [102, 154] width 105 height 19
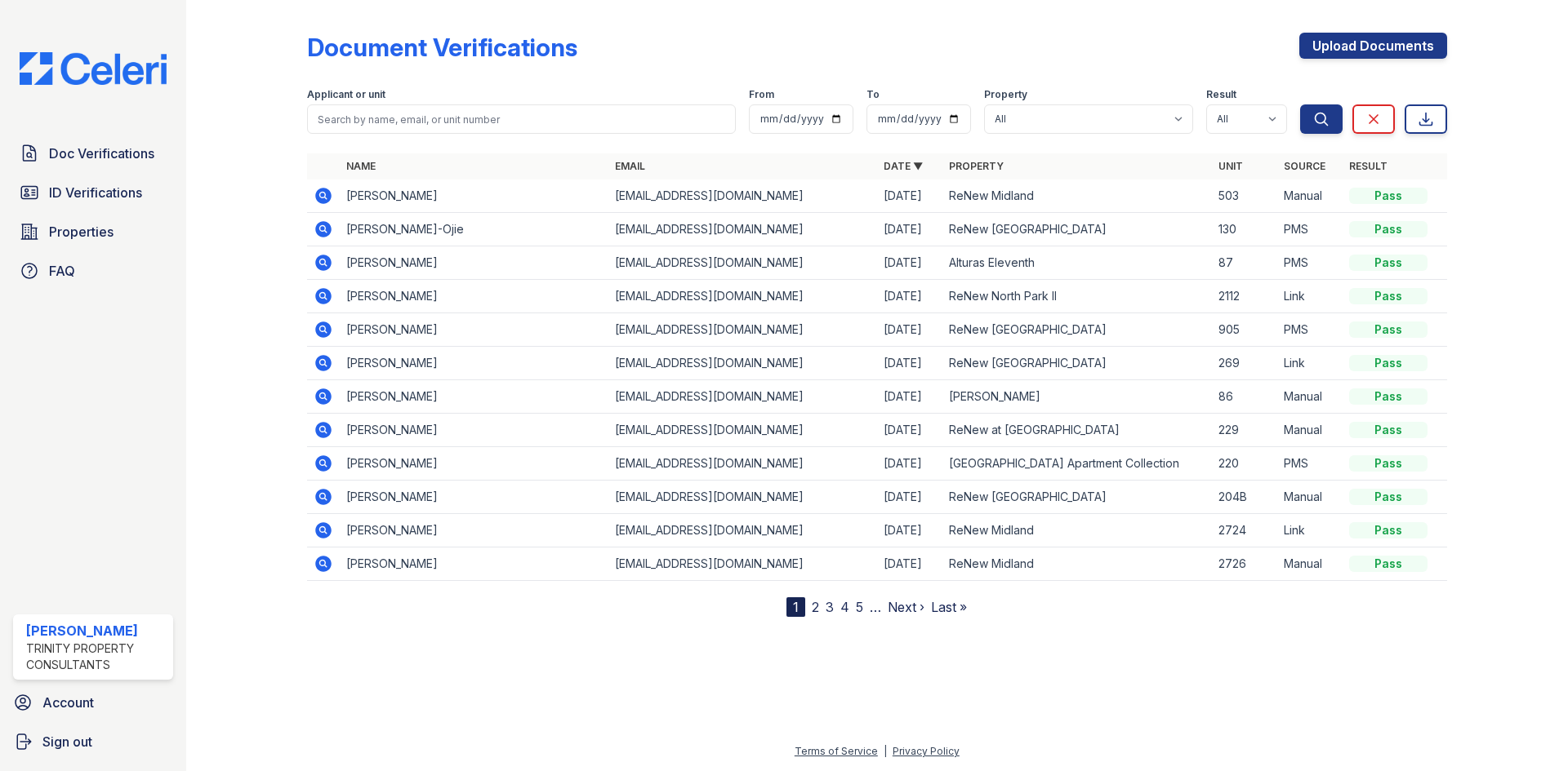
click at [318, 197] on icon at bounding box center [323, 195] width 16 height 16
